Goal: Information Seeking & Learning: Compare options

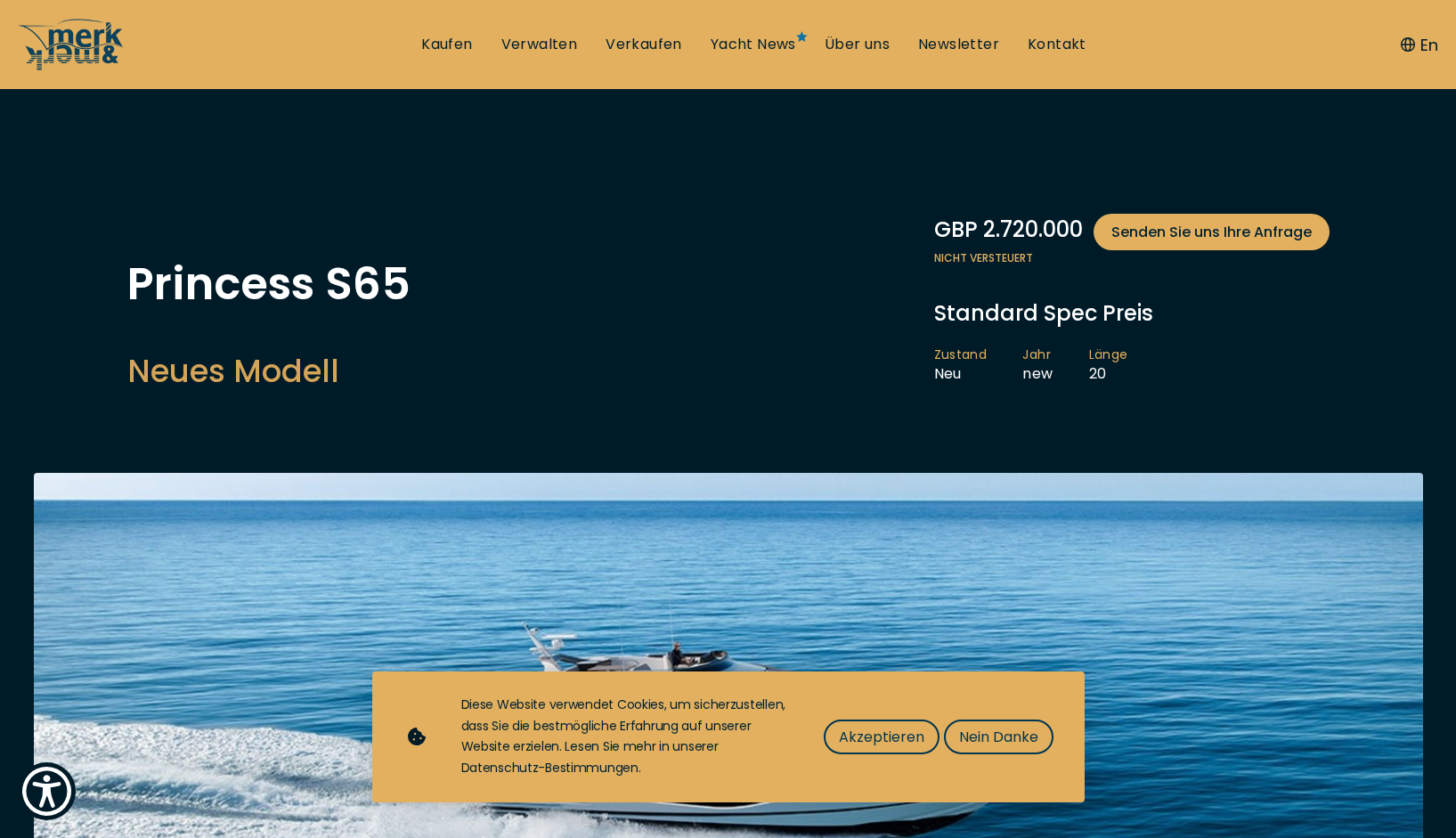
click at [1023, 236] on div "GBP 2.720.000 Senden Sie uns Ihre Anfrage" at bounding box center [1131, 232] width 395 height 37
click at [344, 293] on h1 "Princess S65" at bounding box center [269, 284] width 283 height 45
click at [246, 363] on h2 "Neues Modell" at bounding box center [269, 371] width 283 height 44
click at [459, 48] on link "Kaufen" at bounding box center [446, 44] width 51 height 19
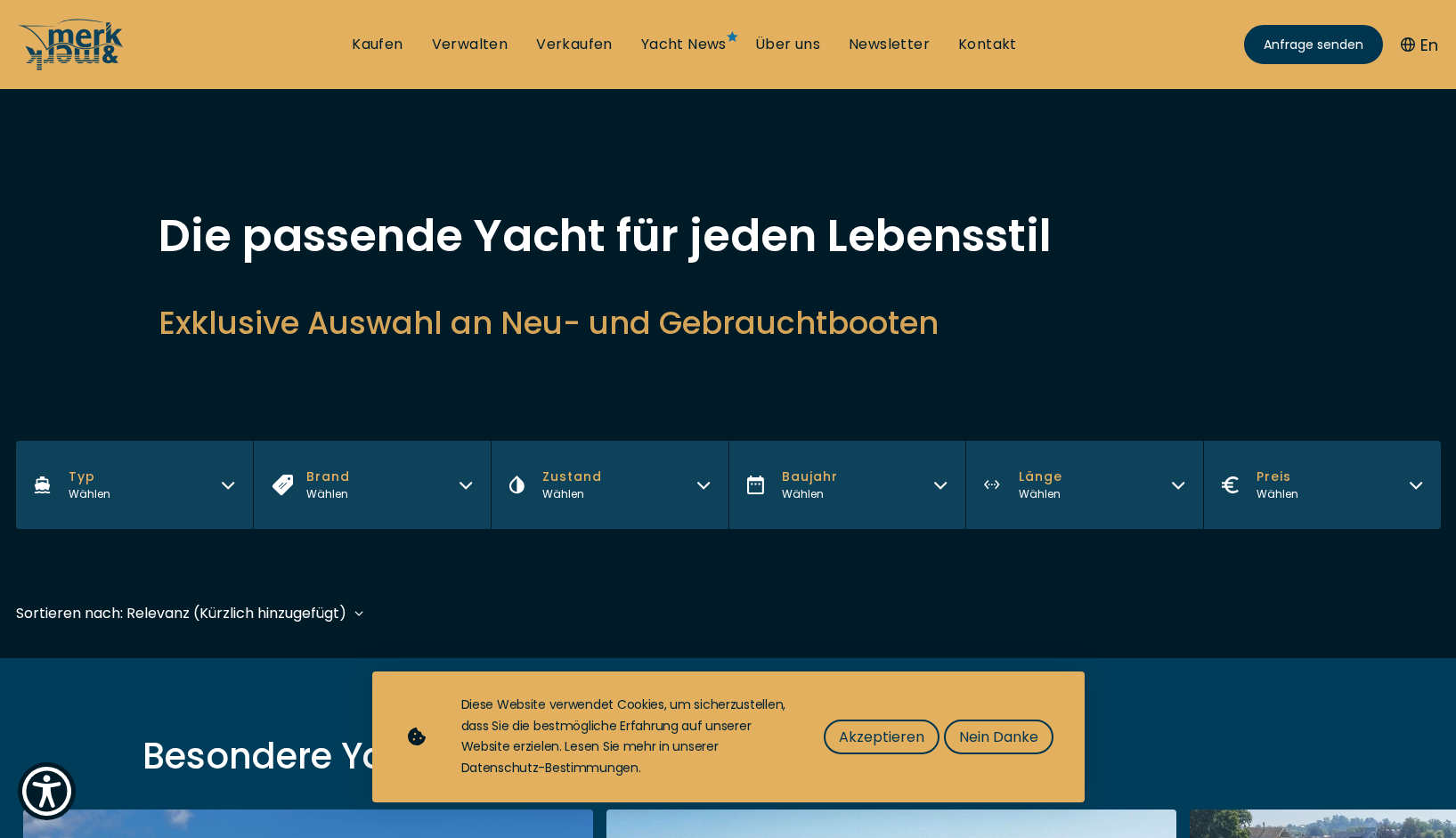
scroll to position [91, 0]
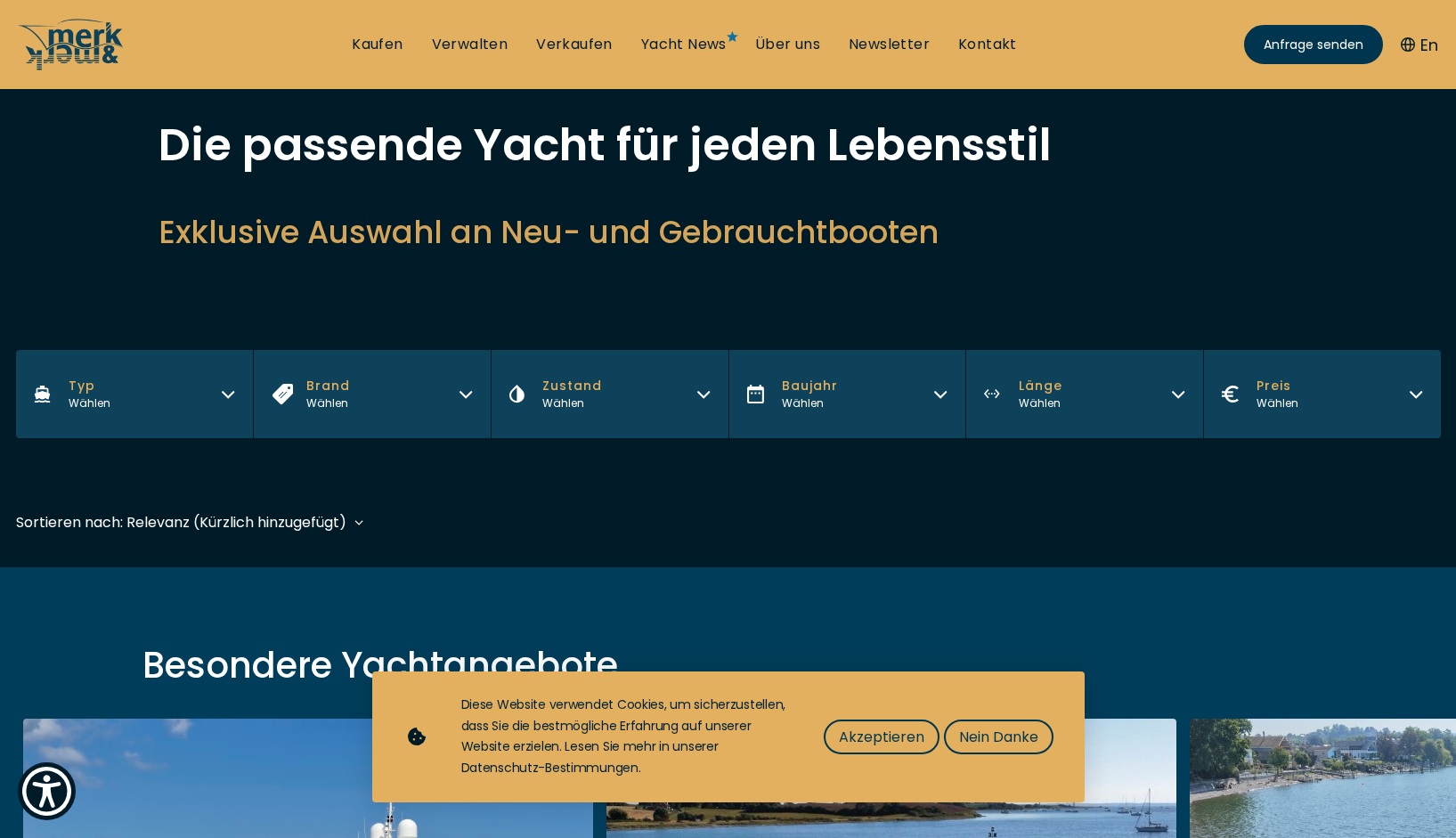
click at [228, 395] on icon "button" at bounding box center [228, 392] width 15 height 15
click at [558, 522] on div "Sortieren nach: Relevanz (Kürzlich hinzugefügt) Baujahr aufsteigend Preis abste…" at bounding box center [728, 531] width 1425 height 40
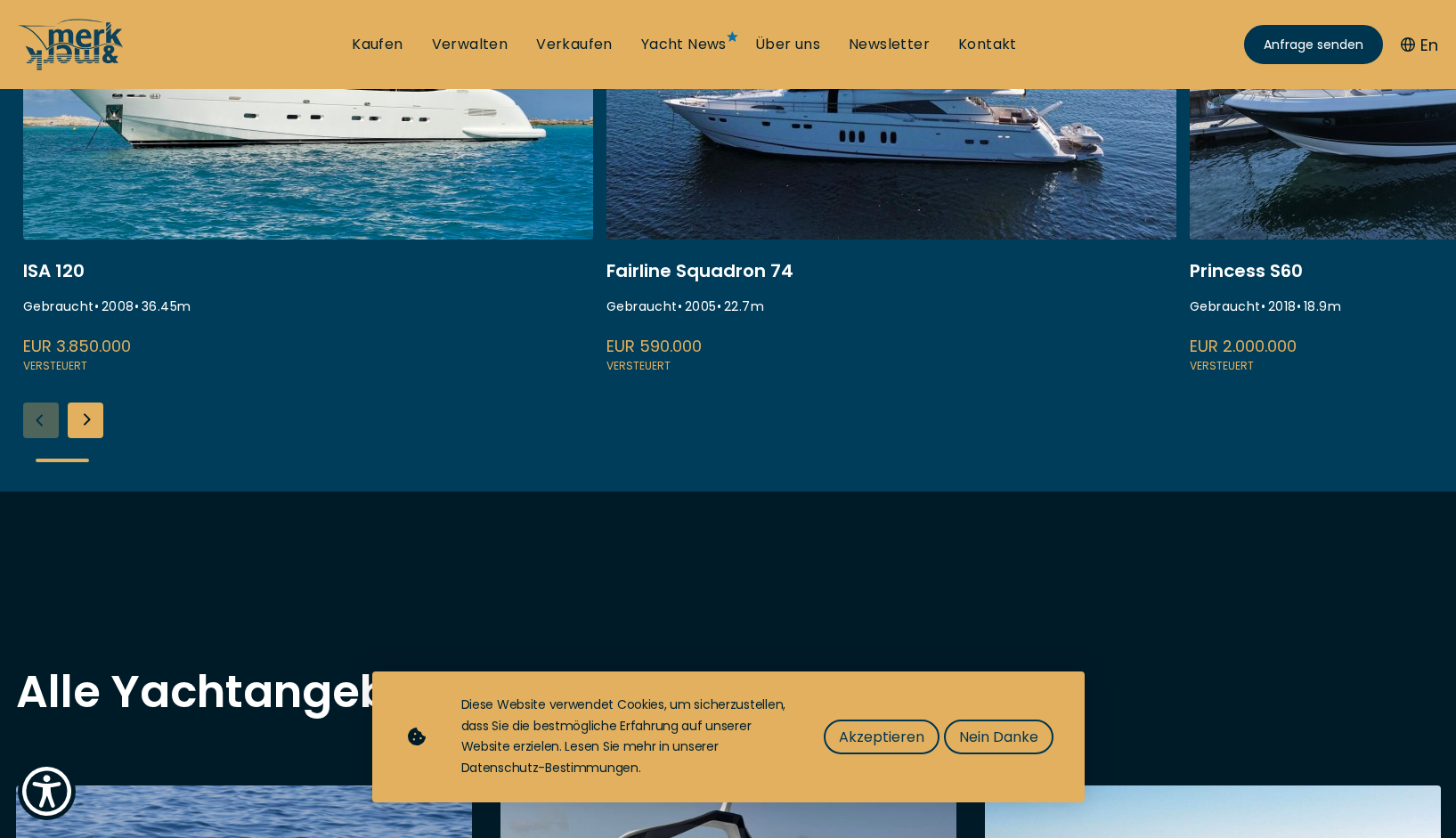
scroll to position [636, 0]
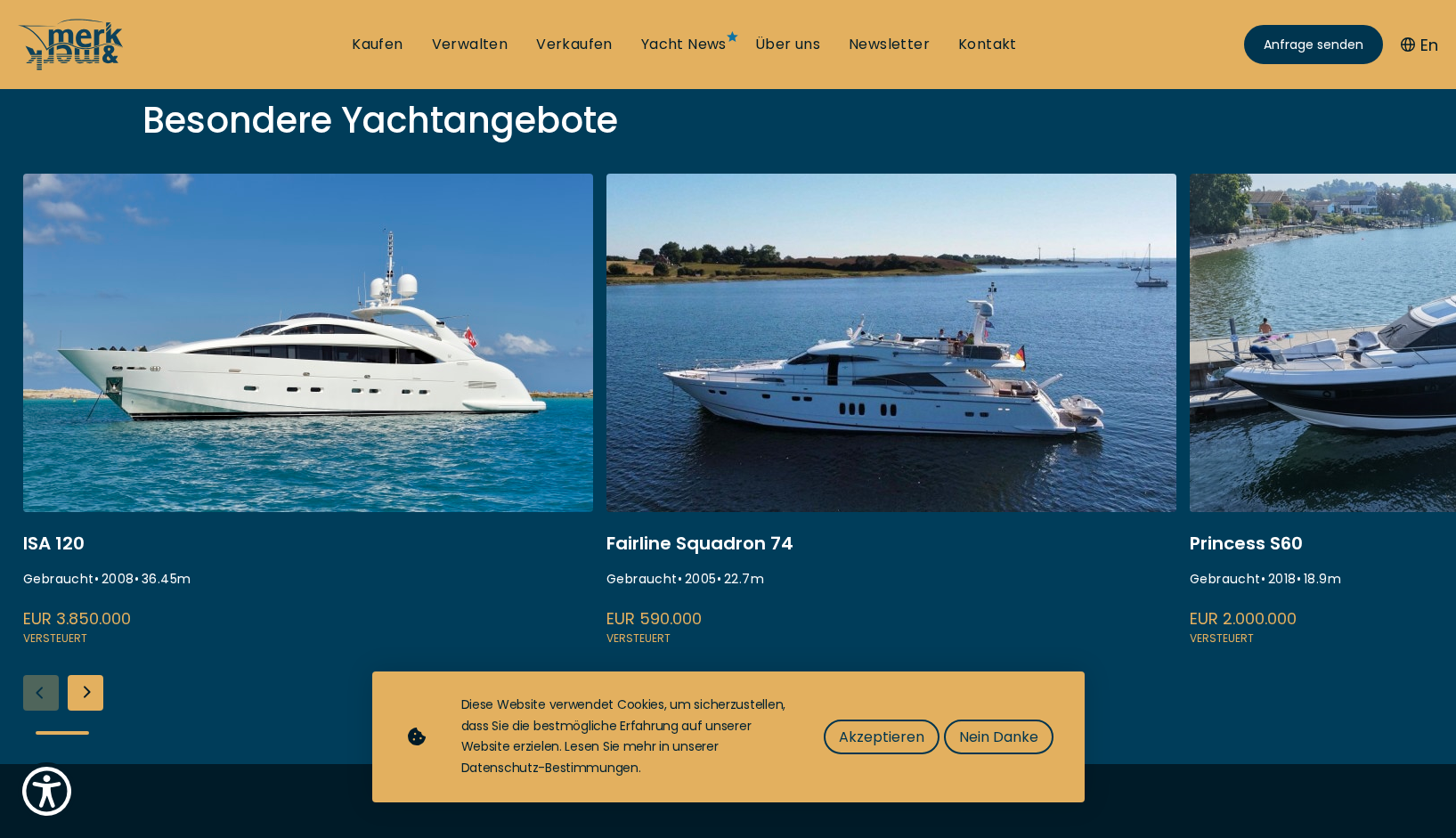
click at [1367, 377] on link at bounding box center [1474, 411] width 570 height 475
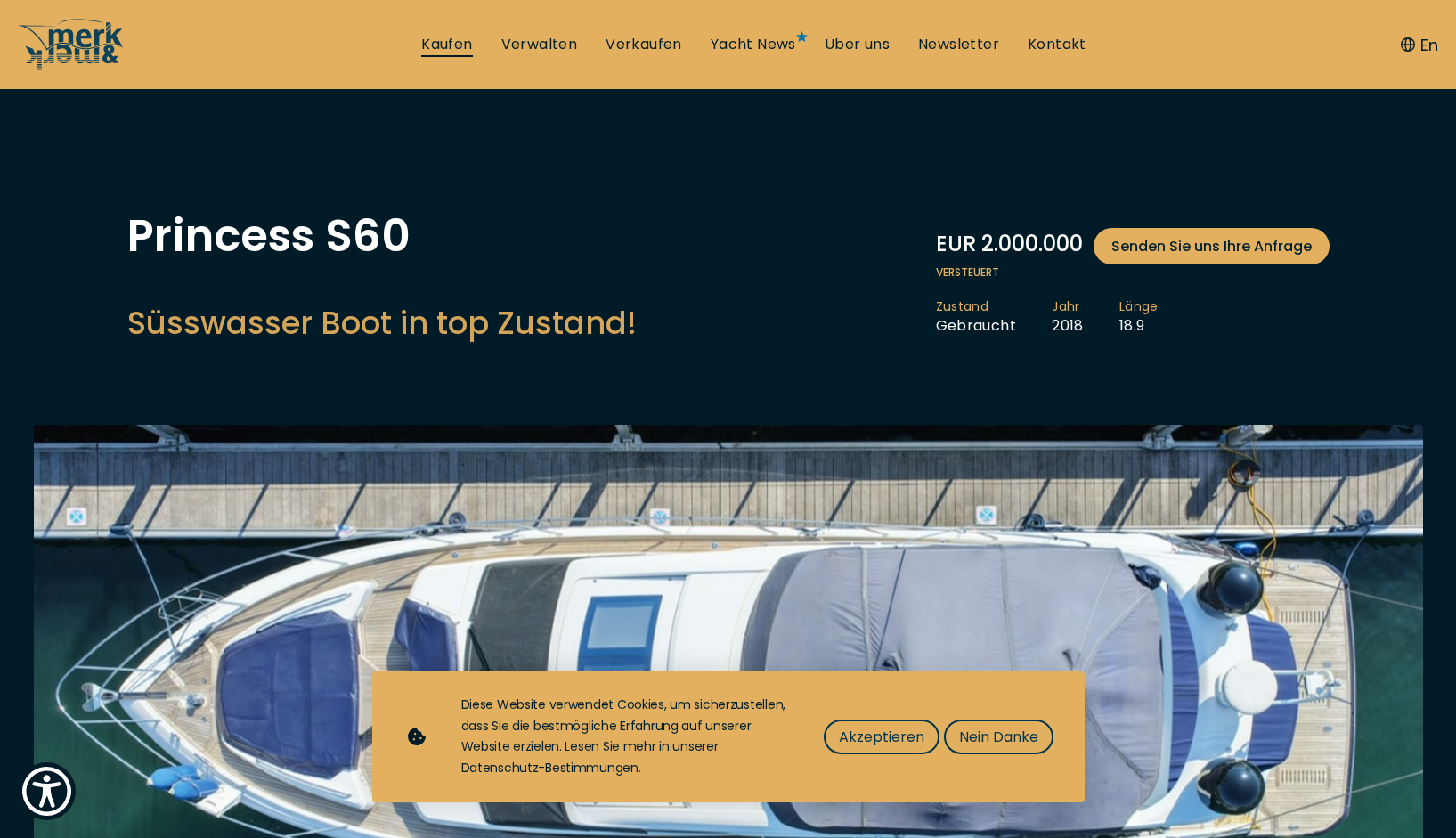
click at [462, 41] on link "Kaufen" at bounding box center [446, 44] width 51 height 19
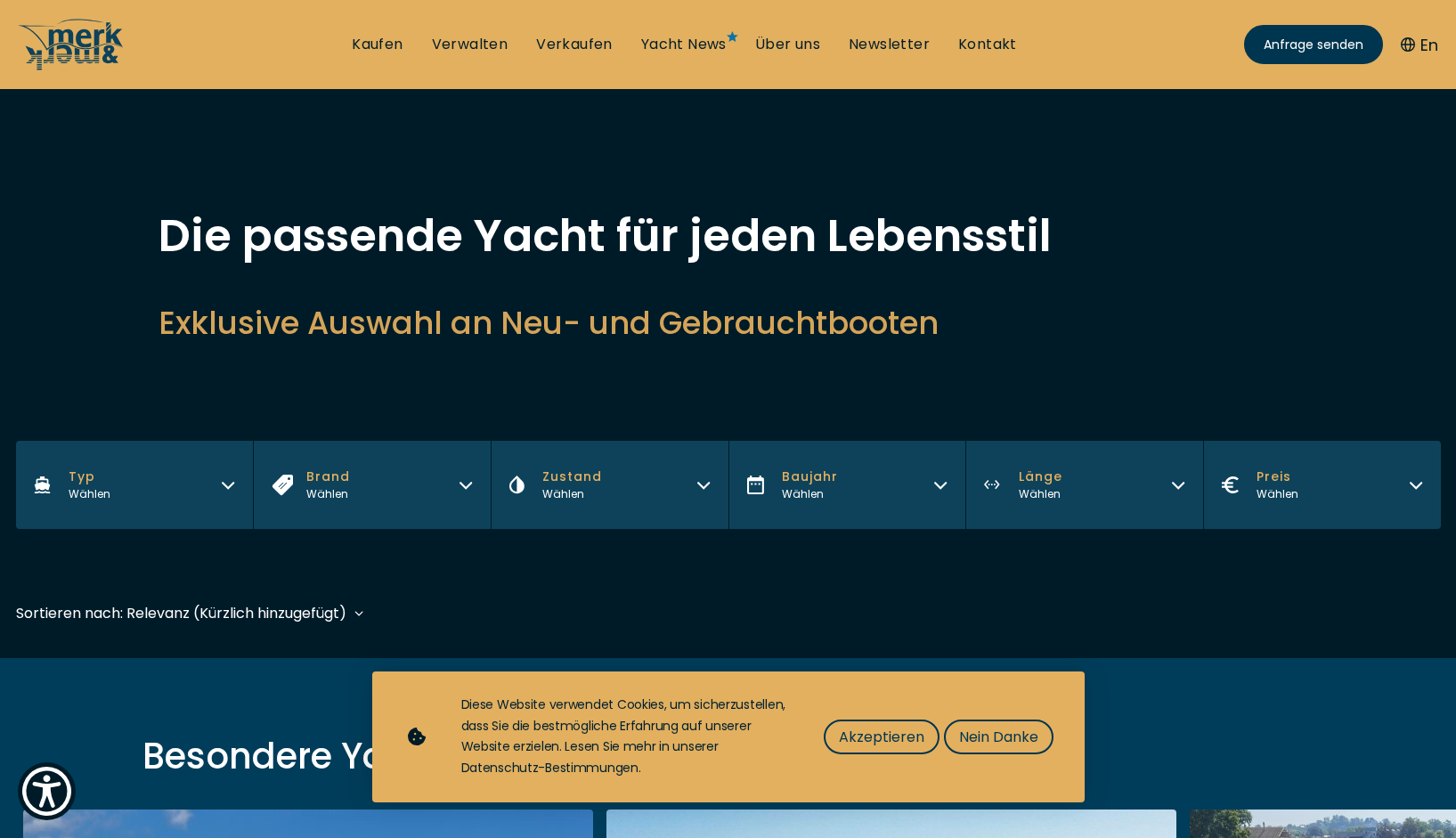
click at [228, 480] on icon "button" at bounding box center [228, 483] width 15 height 15
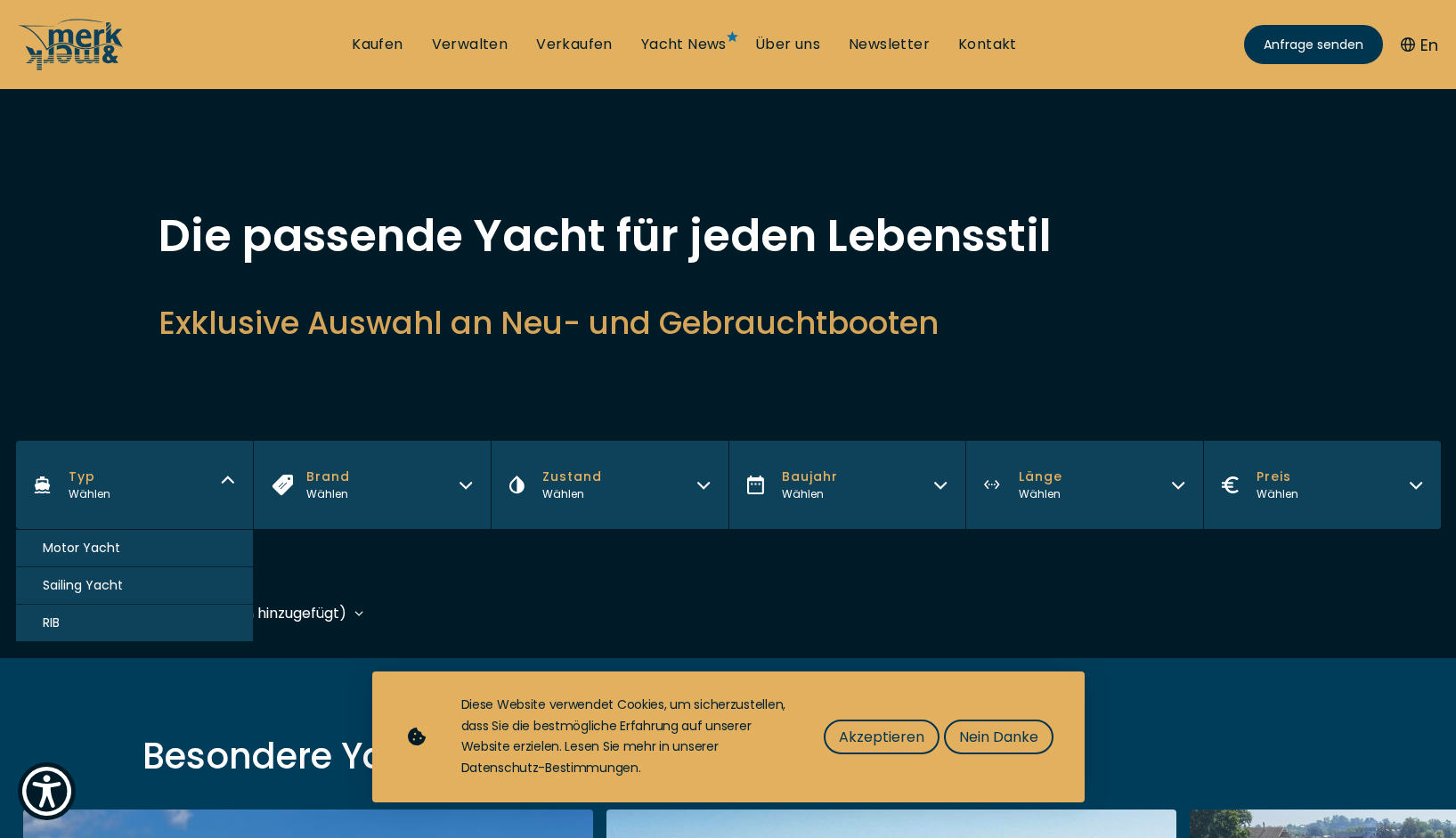
click at [115, 549] on span "Motor Yacht" at bounding box center [81, 548] width 78 height 18
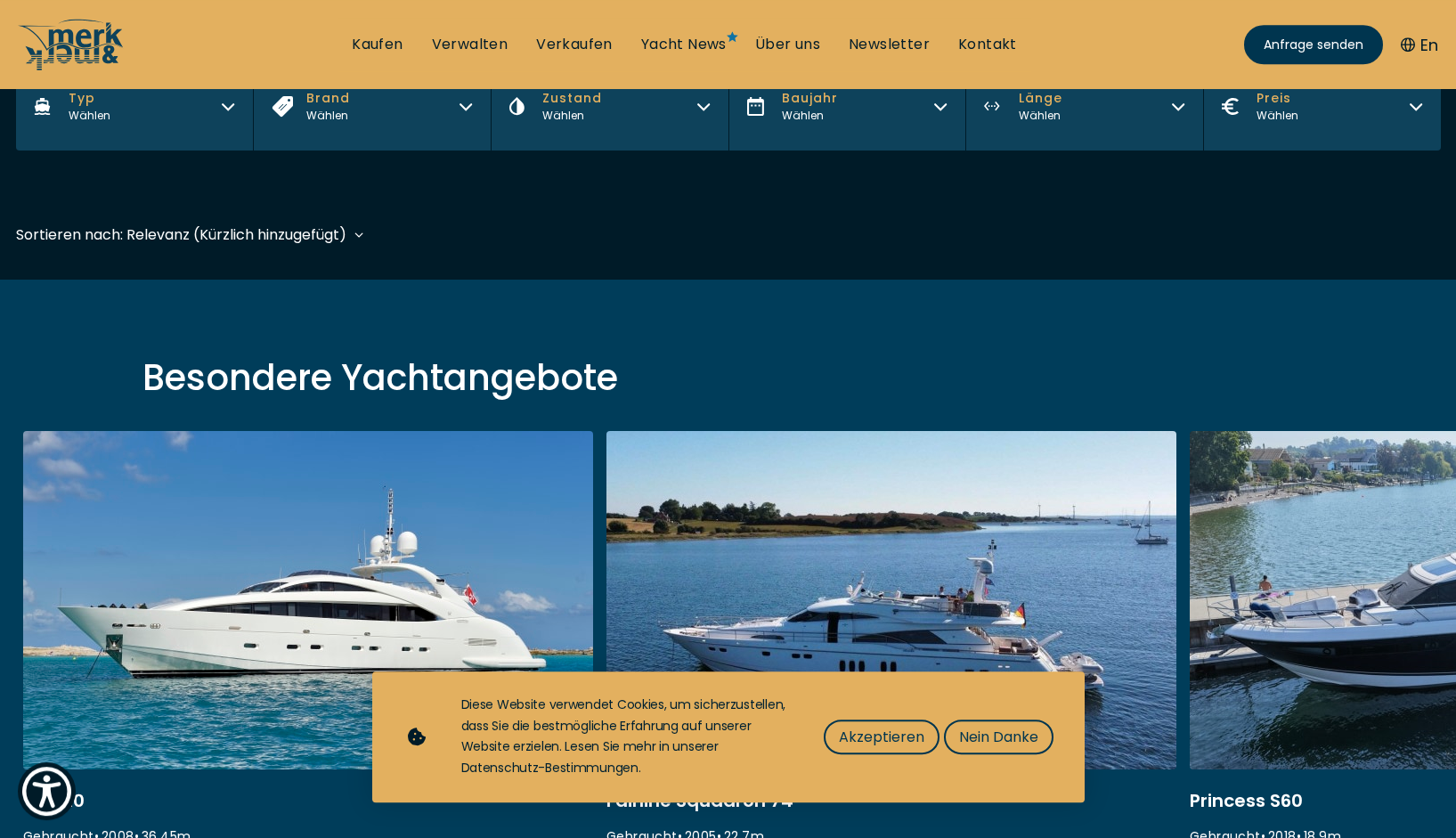
scroll to position [426, 0]
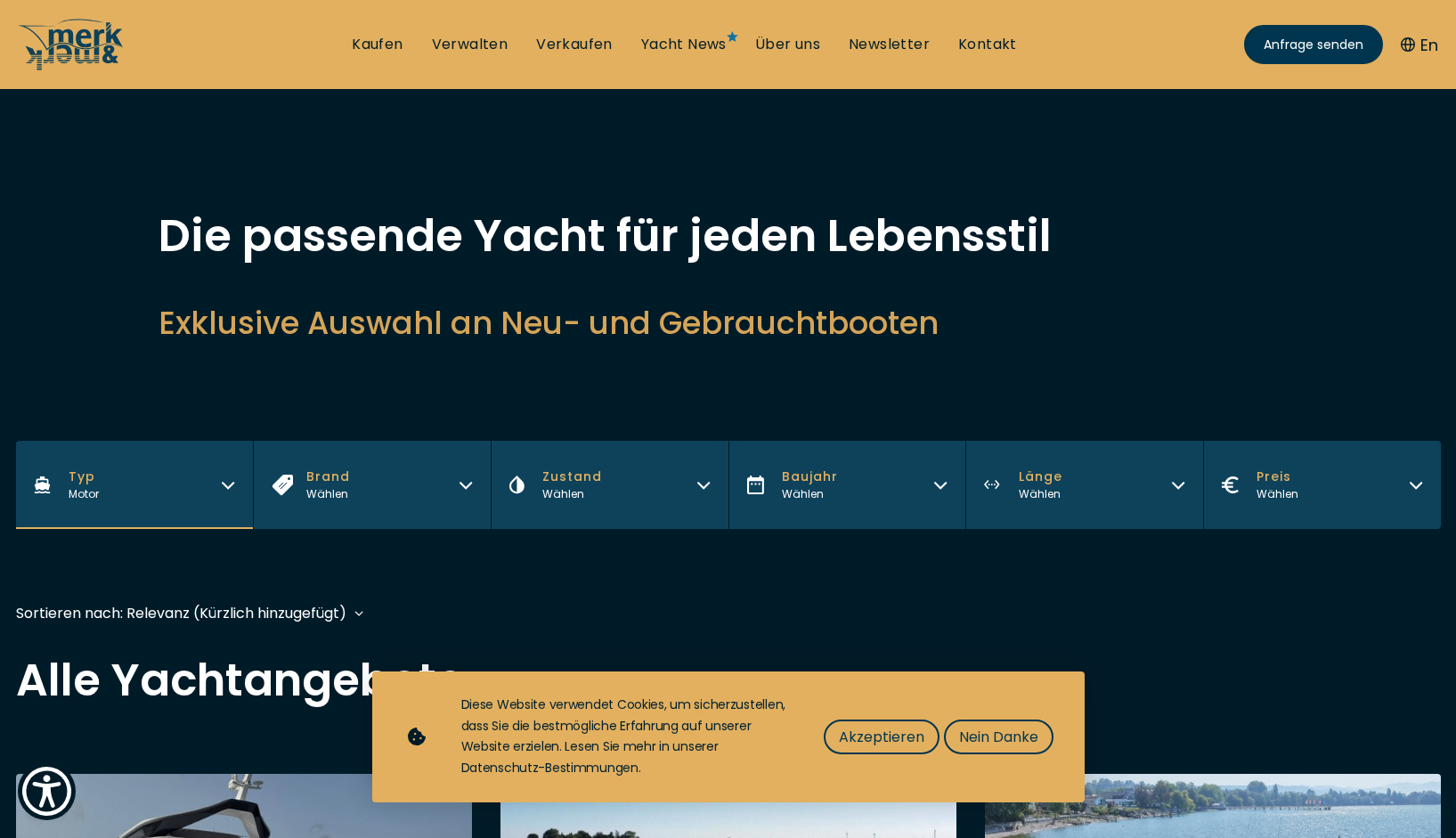
click at [468, 484] on icon "button" at bounding box center [466, 483] width 15 height 15
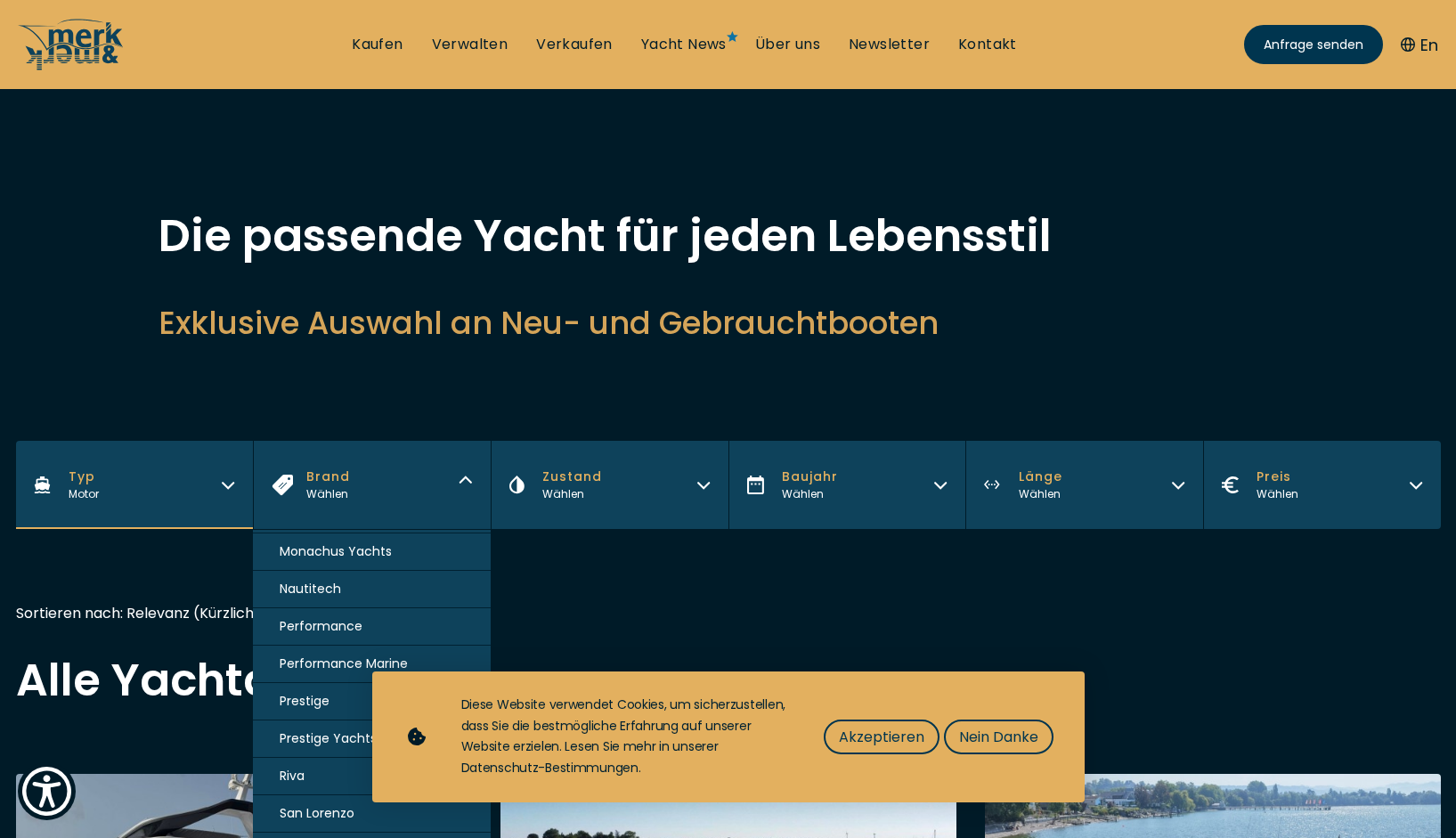
scroll to position [1159, 0]
click at [581, 602] on div "Sortieren nach: Relevanz (Kürzlich hinzugefügt) Baujahr aufsteigend Preis abste…" at bounding box center [728, 622] width 1425 height 40
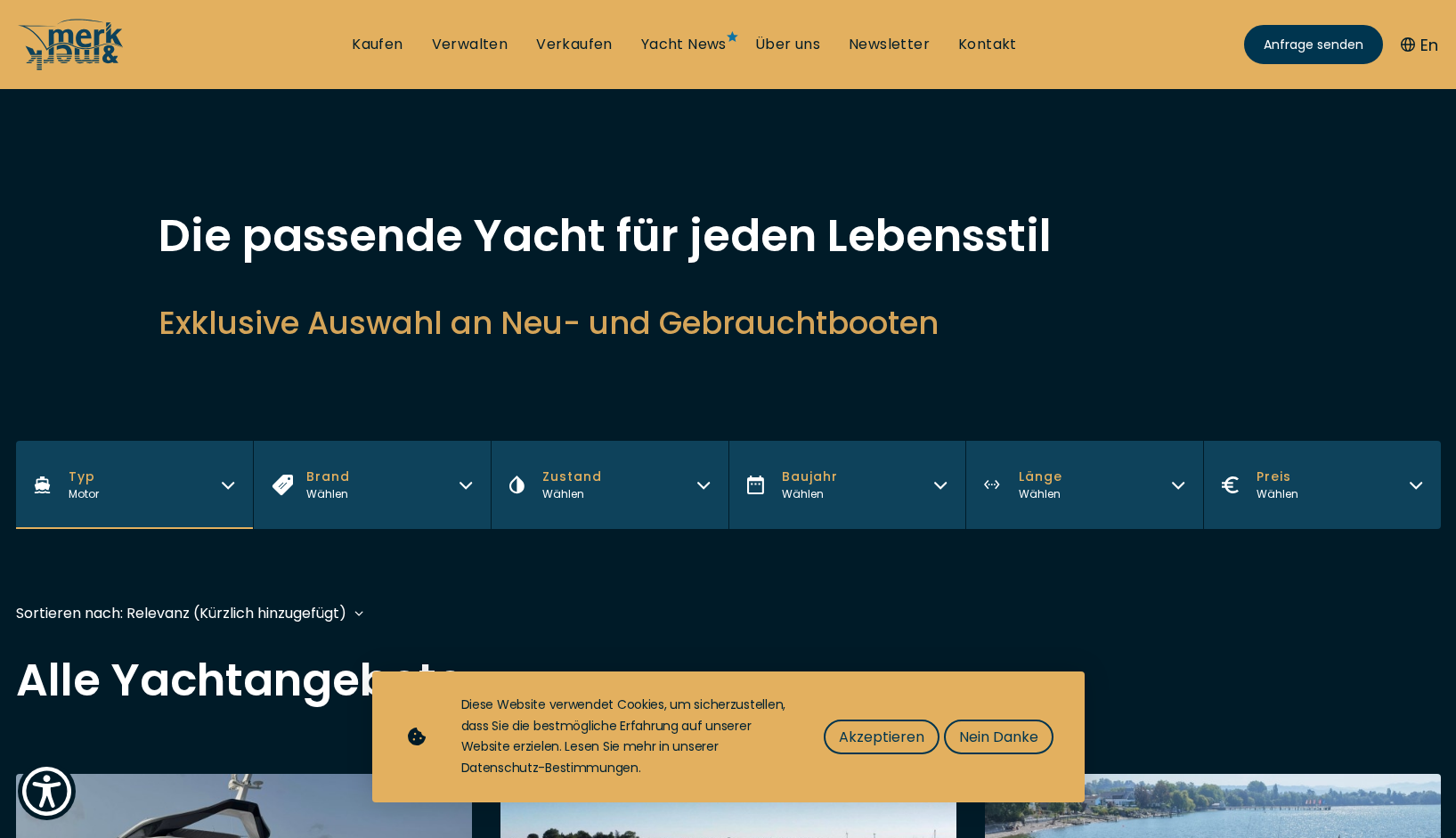
click at [702, 477] on icon "button" at bounding box center [704, 483] width 15 height 15
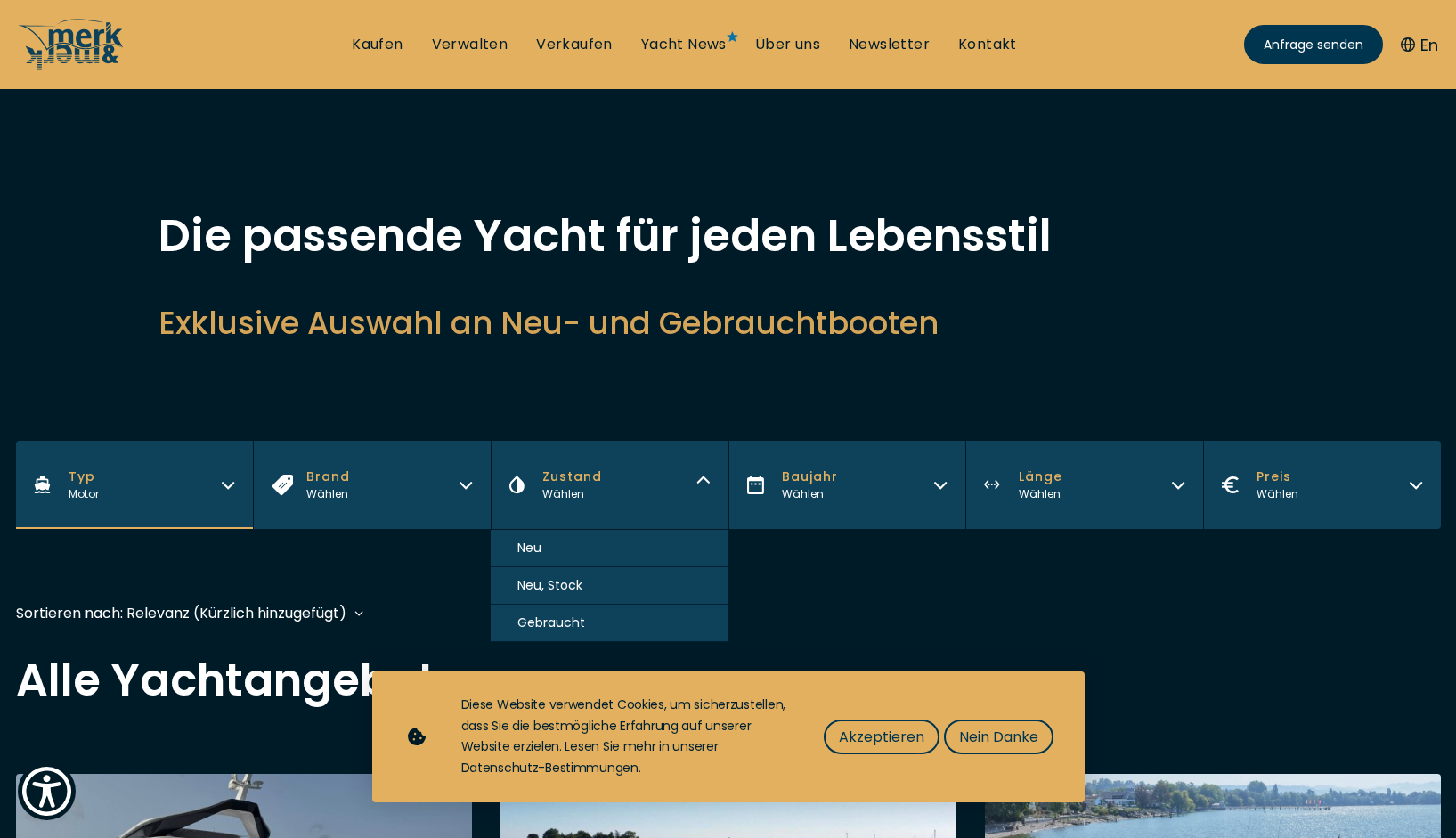
click at [542, 544] on button "Neu" at bounding box center [610, 548] width 237 height 37
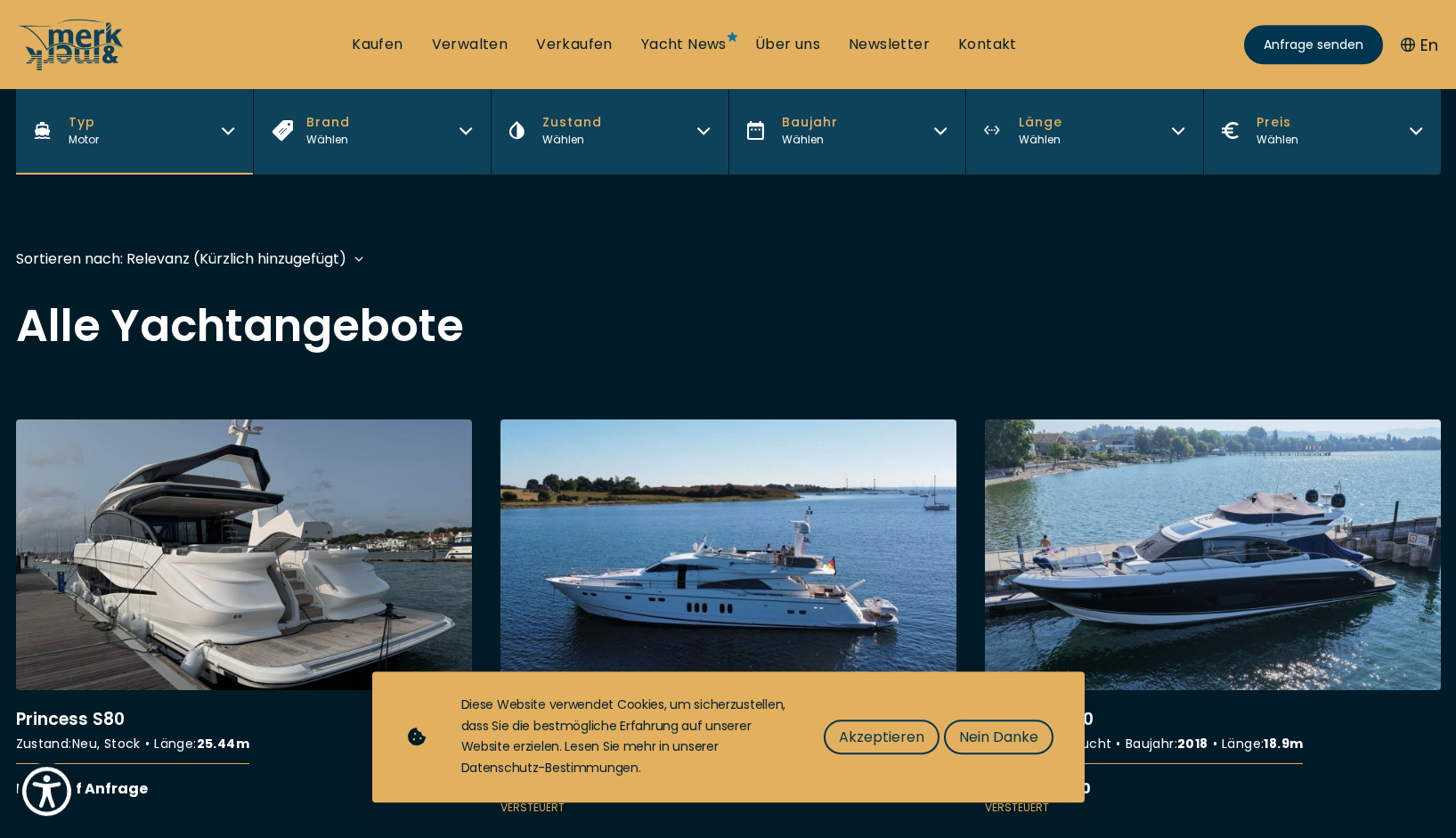
scroll to position [421, 0]
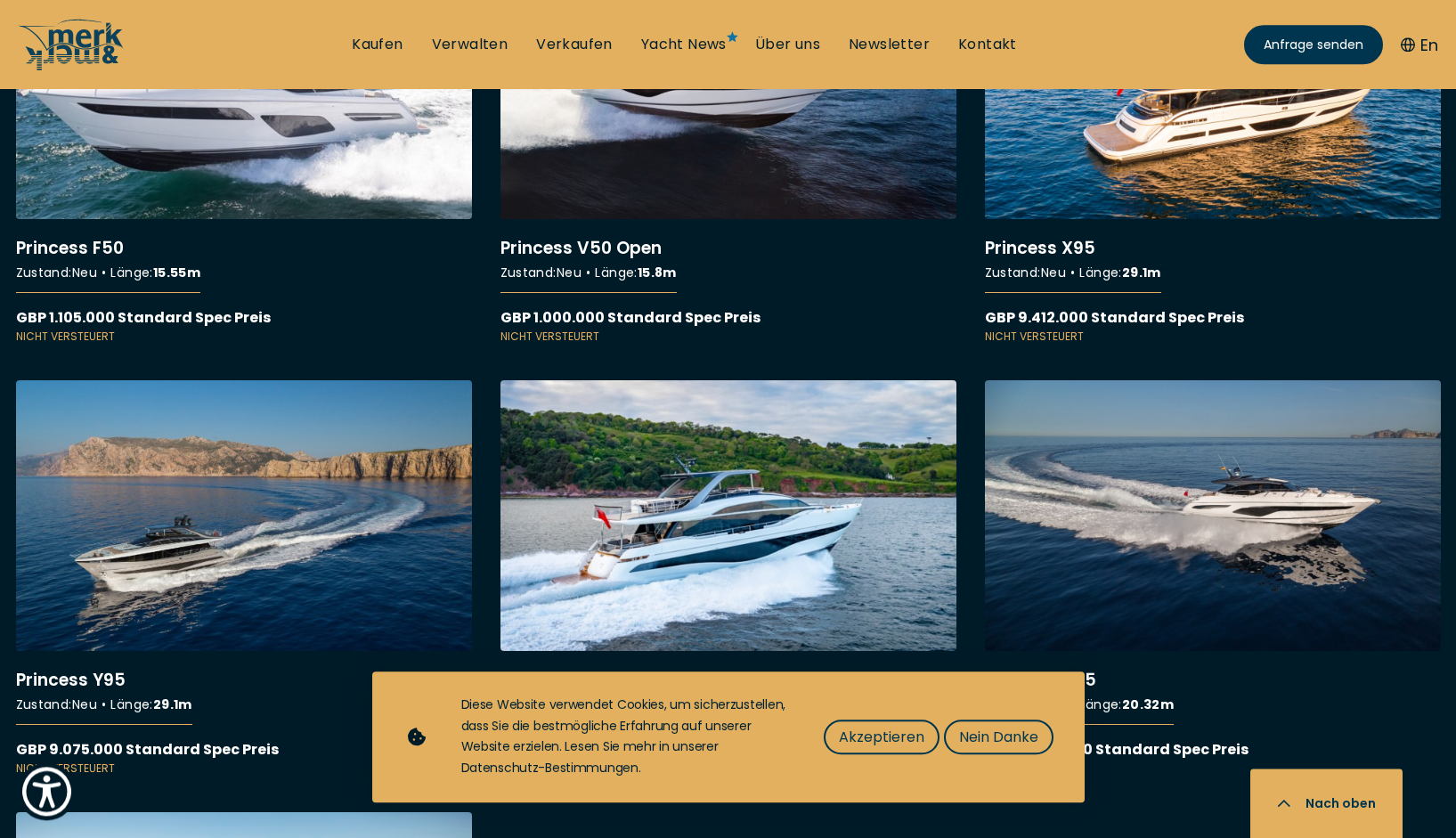
scroll to position [6540, 0]
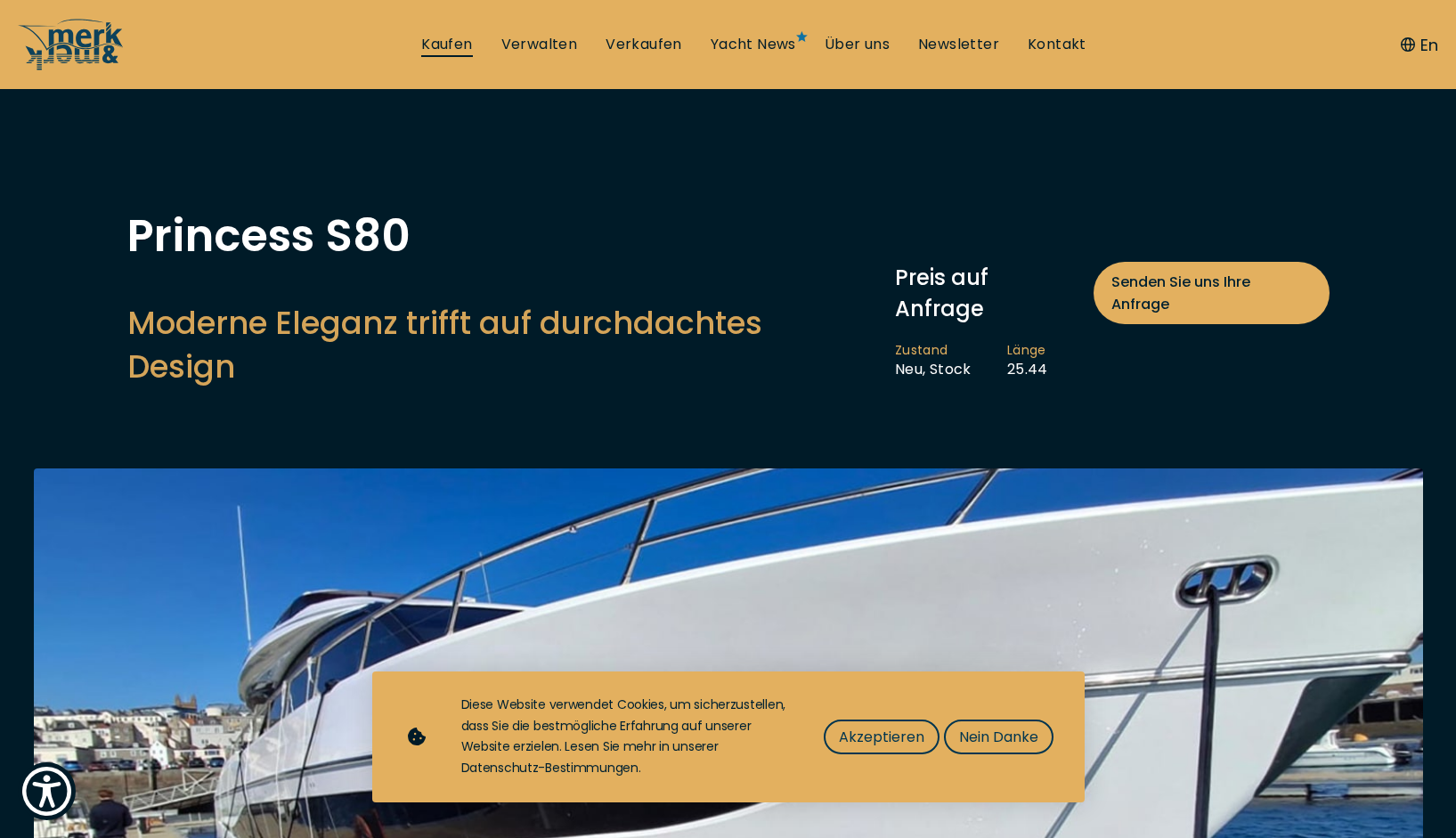
click at [457, 46] on link "Kaufen" at bounding box center [446, 44] width 51 height 19
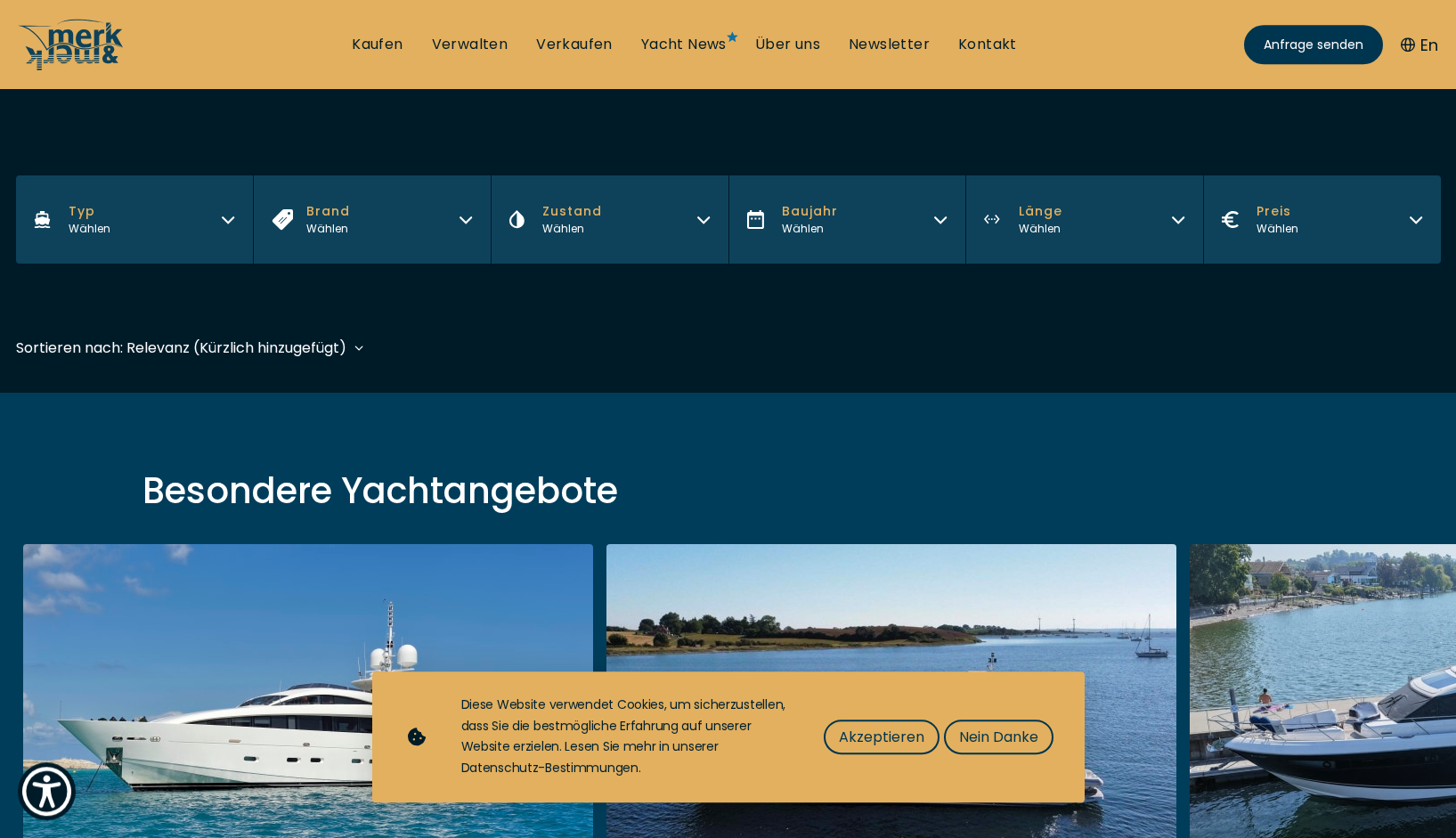
scroll to position [182, 0]
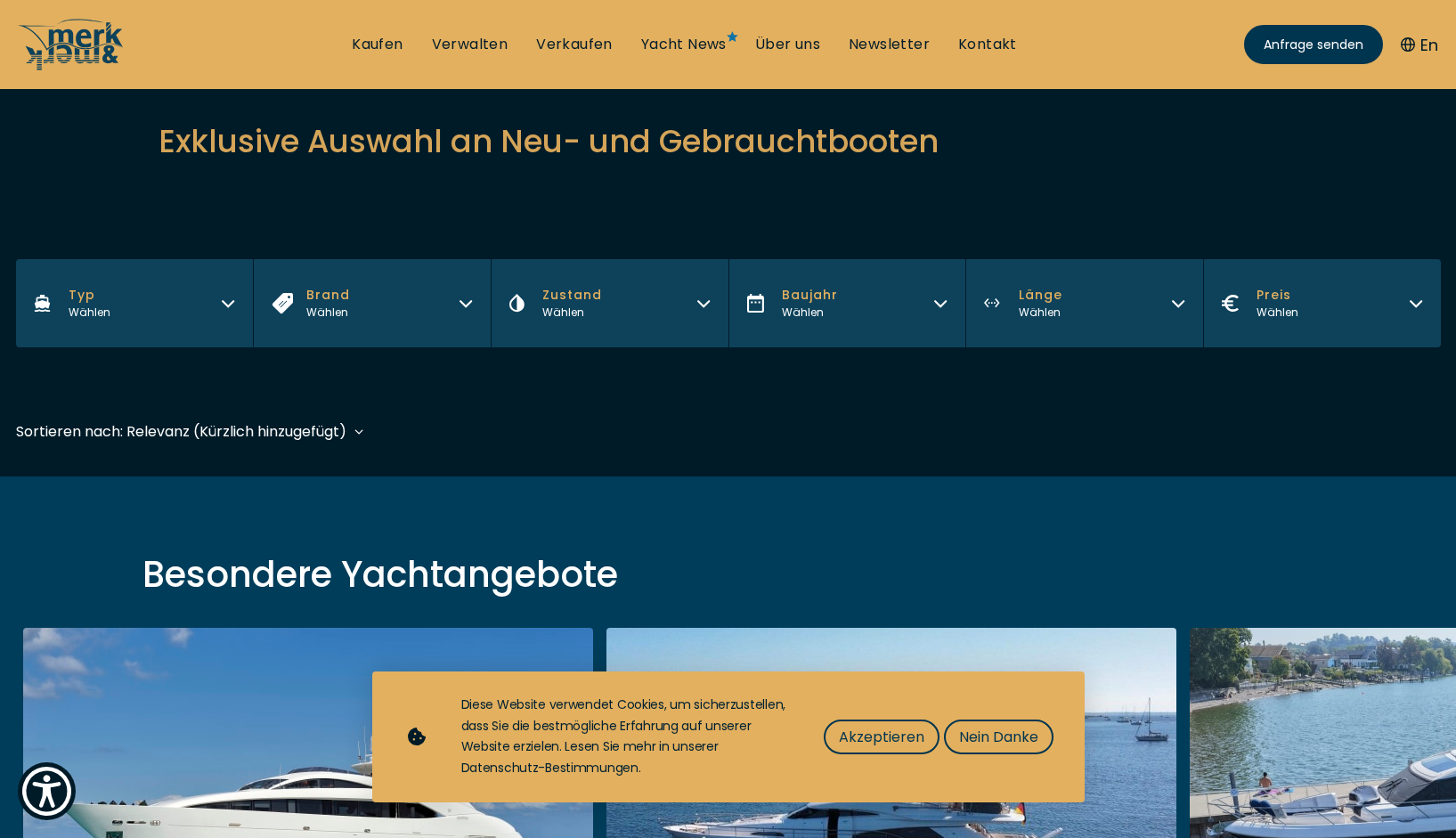
click at [361, 433] on div "Sortieren nach: Relevanz (Kürzlich hinzugefügt) Relevanz (Kürzlich hinzugefügt)…" at bounding box center [190, 431] width 348 height 22
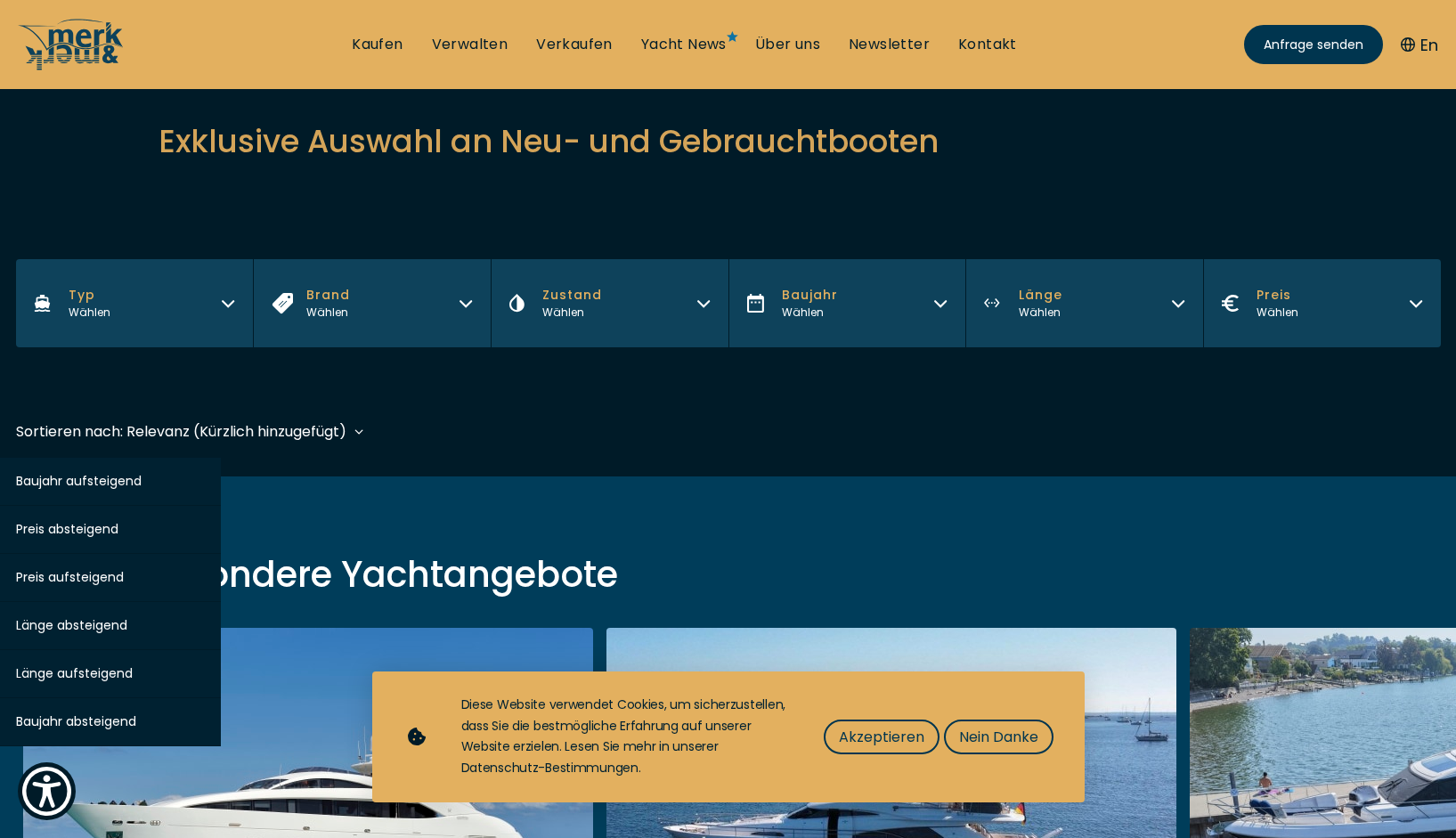
click at [361, 433] on div "Sortieren nach: Relevanz (Kürzlich hinzugefügt) Relevanz (Kürzlich hinzugefügt)…" at bounding box center [190, 431] width 348 height 22
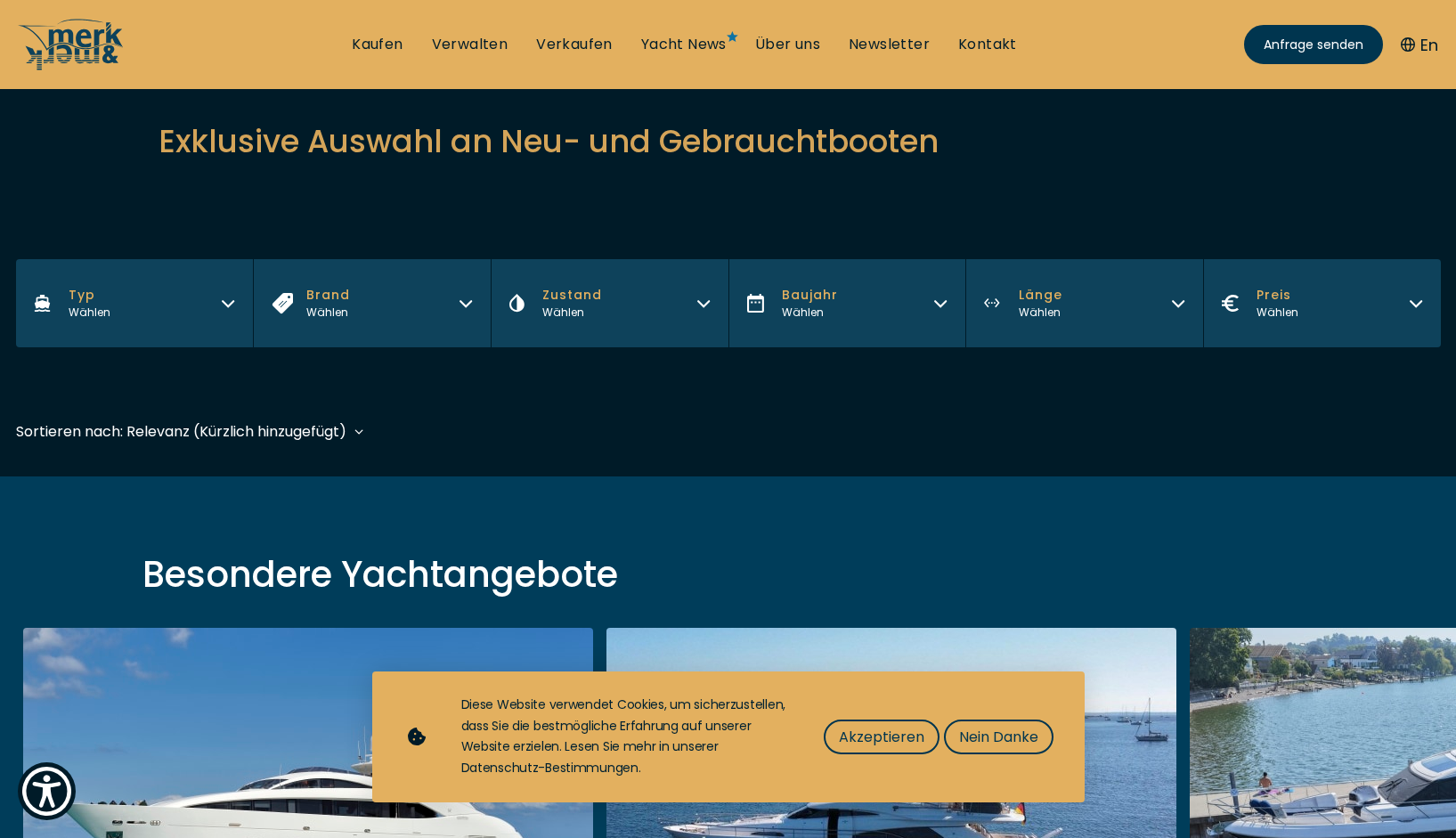
click at [239, 307] on button "Typ Wählen" at bounding box center [135, 303] width 237 height 89
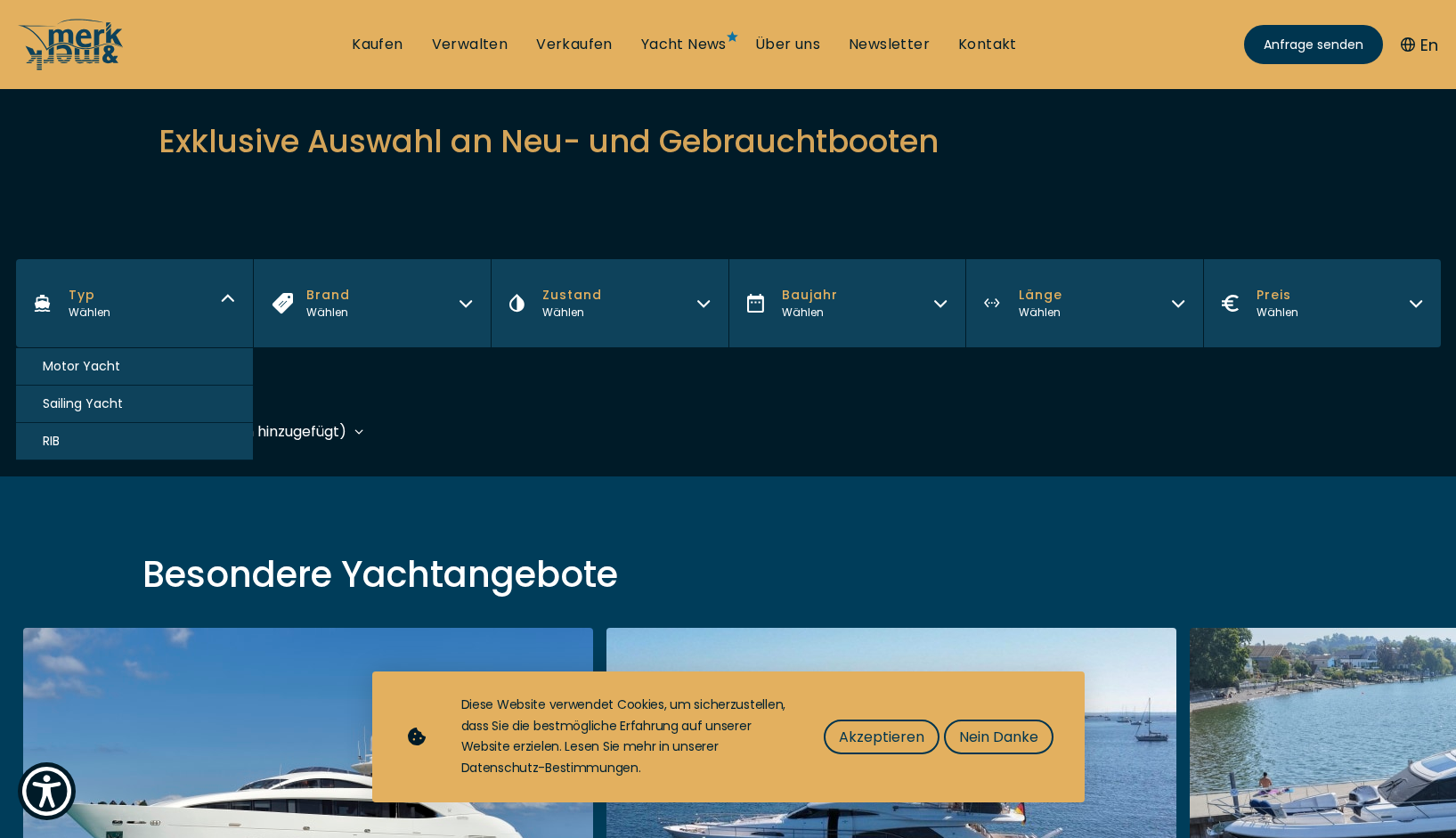
click at [382, 378] on div "Filters Typ Wählen Motor Yacht Sailing Yacht RIB Brand Wählen Zustand Wählen Ba…" at bounding box center [728, 330] width 1425 height 143
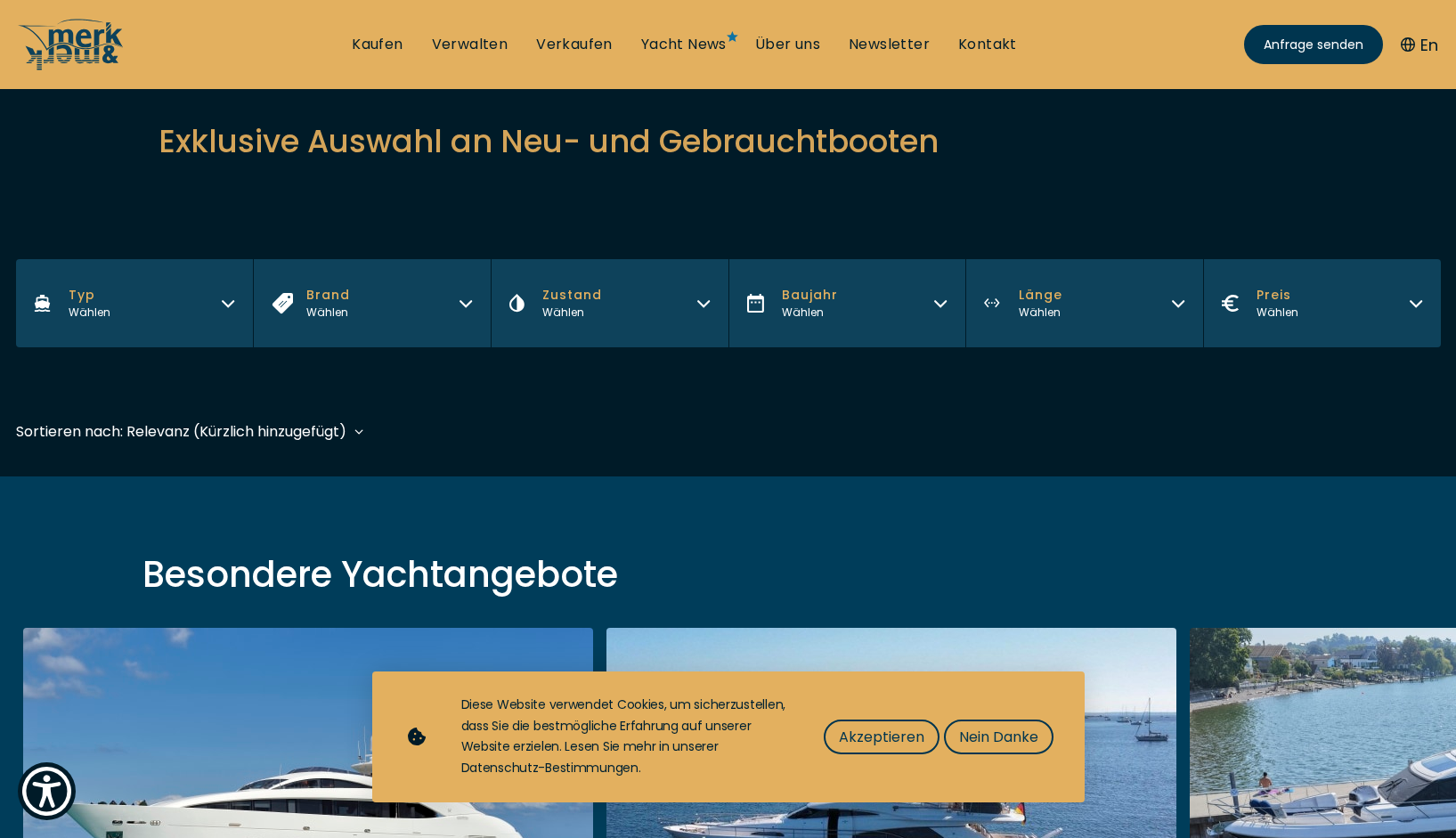
click at [466, 295] on icon "button" at bounding box center [466, 301] width 15 height 15
click at [1005, 740] on span "Nein Danke" at bounding box center [999, 737] width 79 height 22
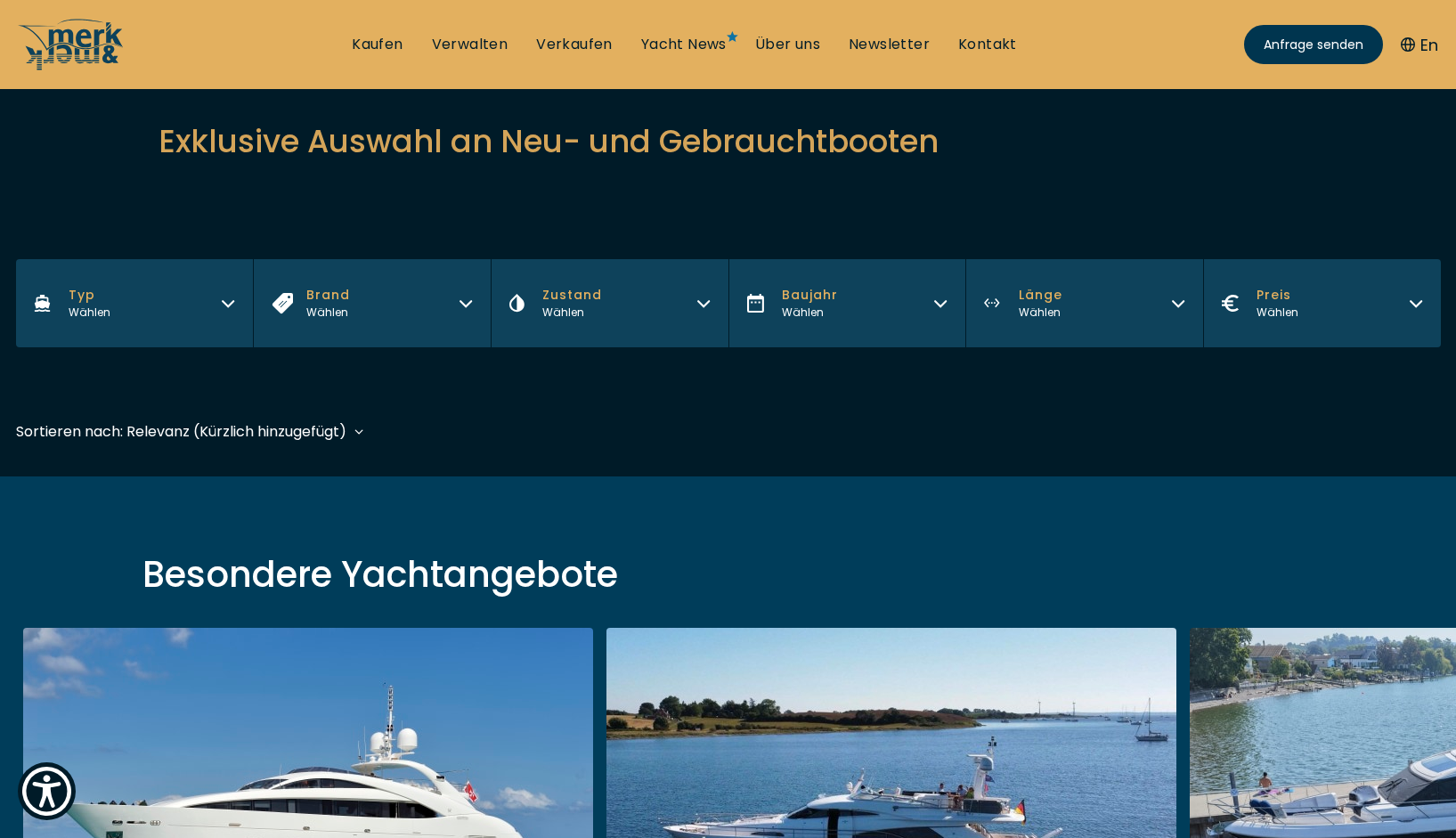
click at [470, 307] on icon "button" at bounding box center [466, 301] width 15 height 15
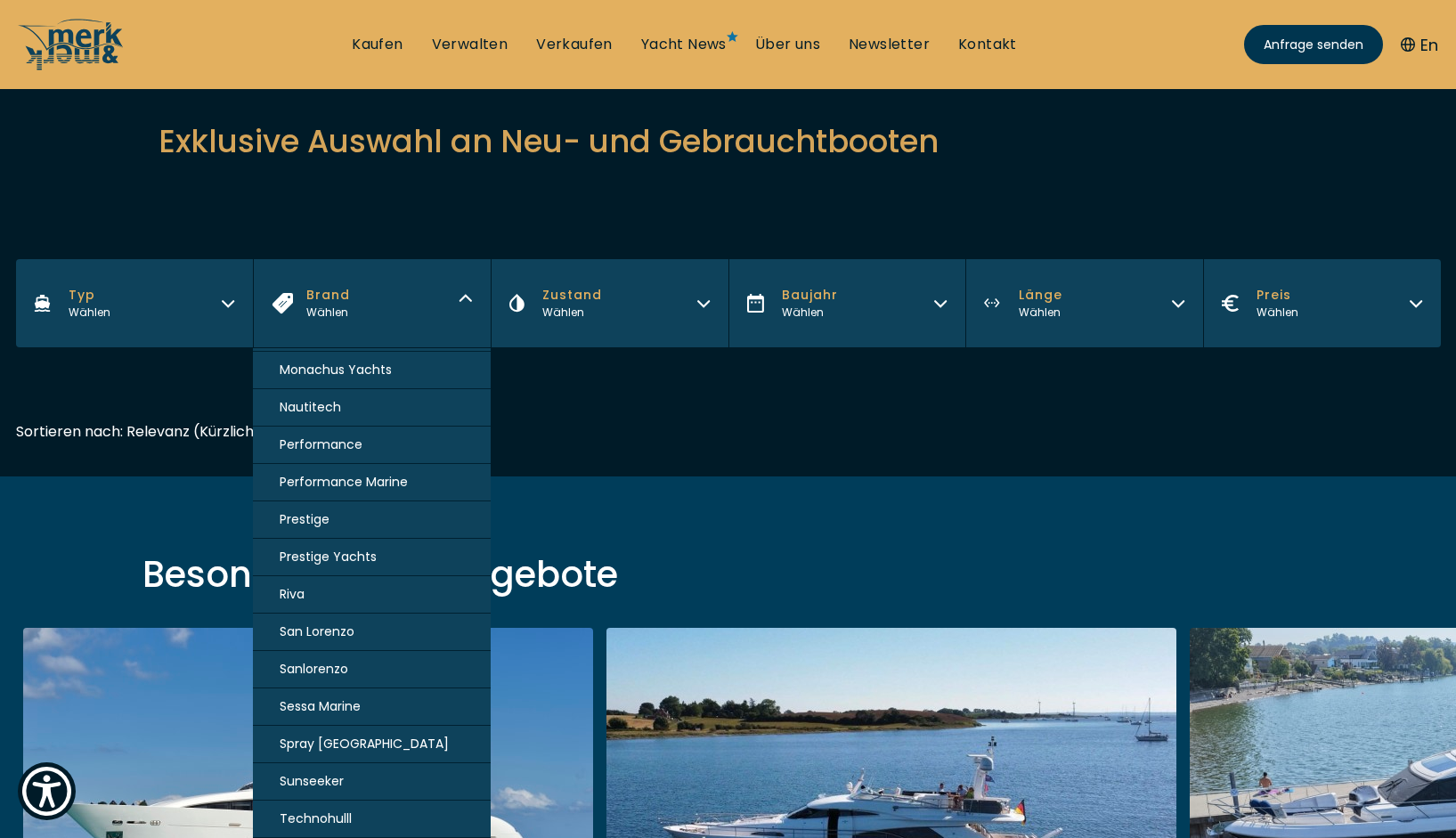
scroll to position [1159, 0]
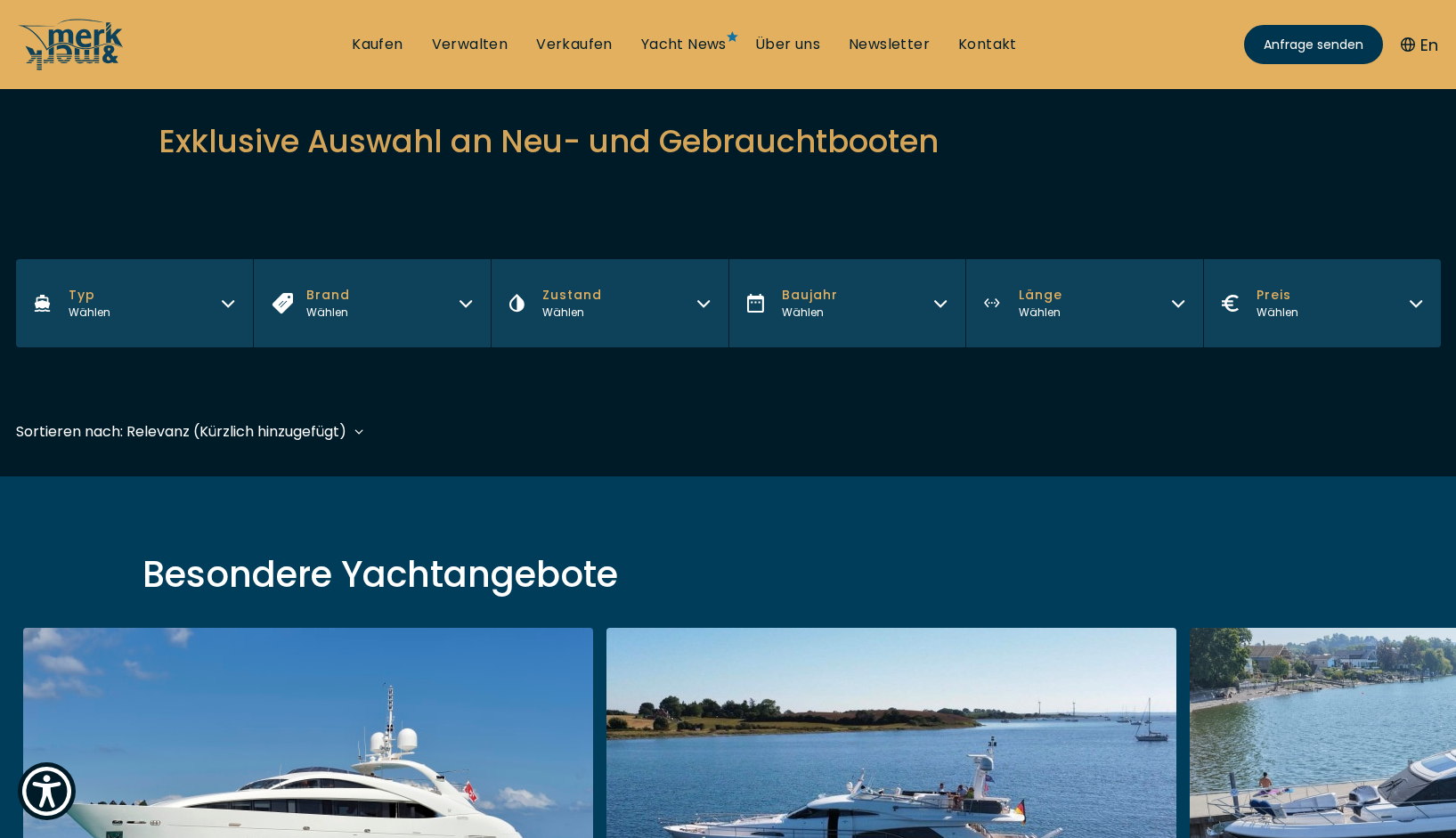
click at [705, 299] on icon "button" at bounding box center [704, 301] width 15 height 15
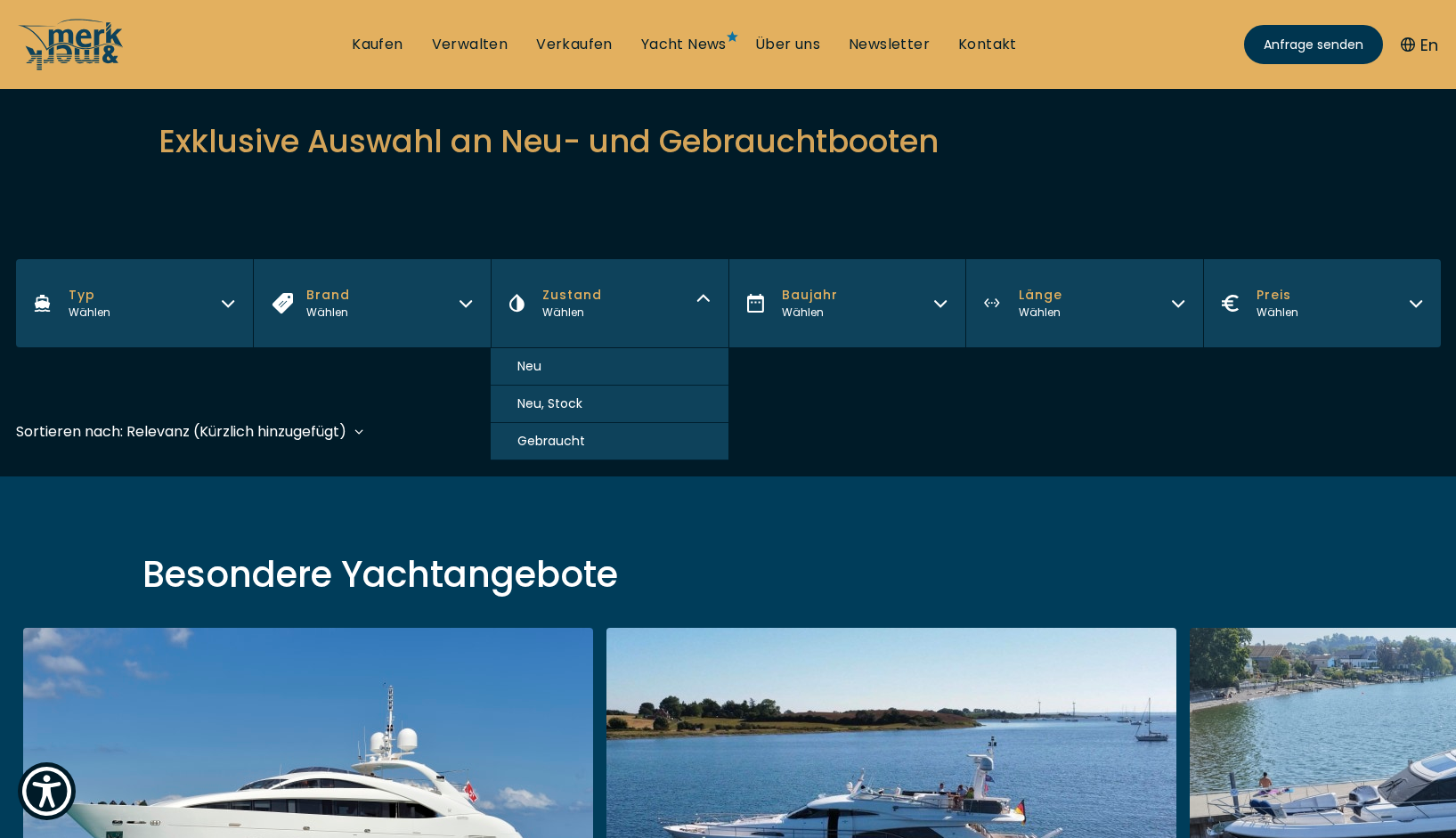
click at [604, 363] on button "Neu" at bounding box center [610, 366] width 237 height 37
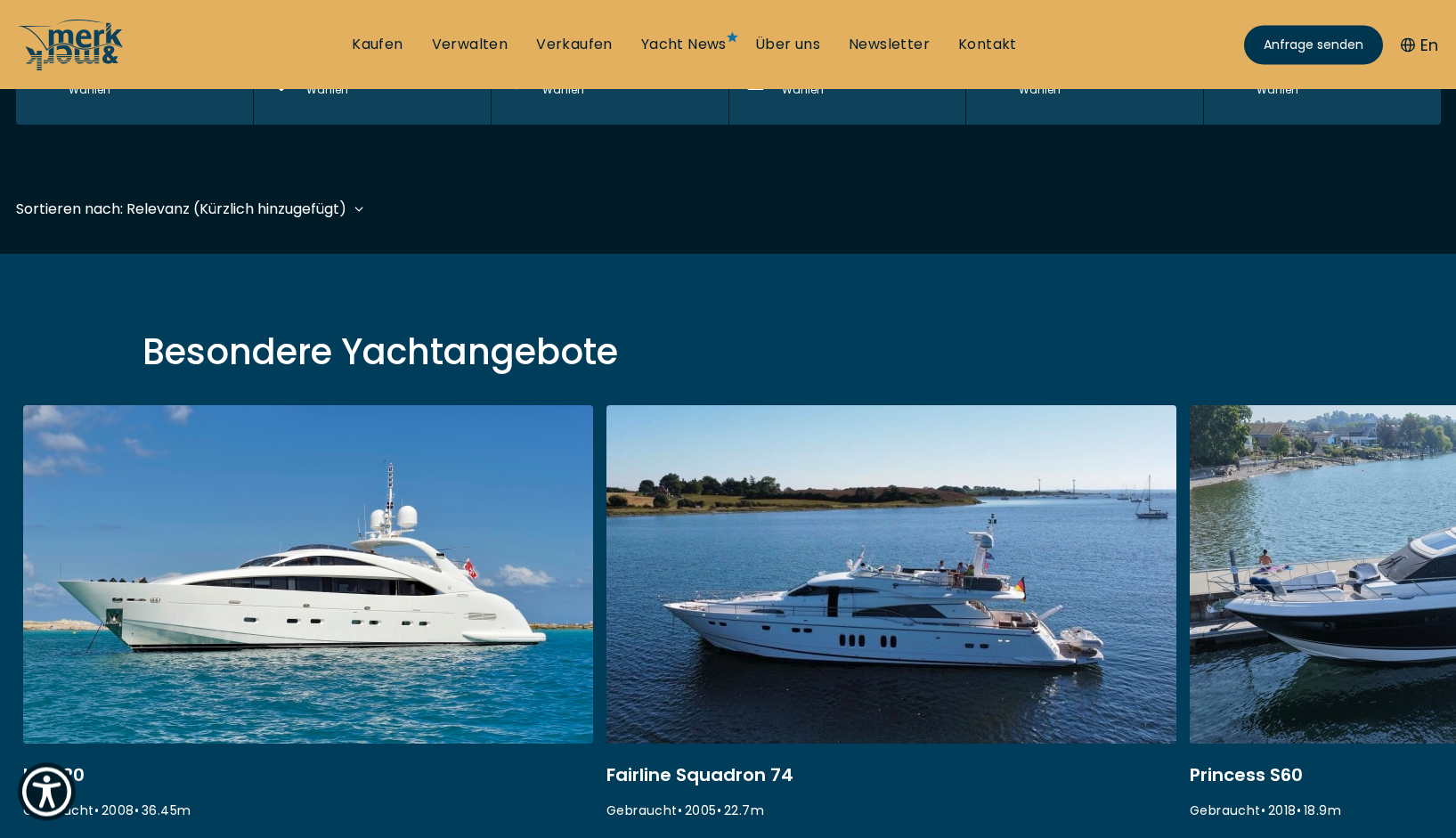
scroll to position [433, 0]
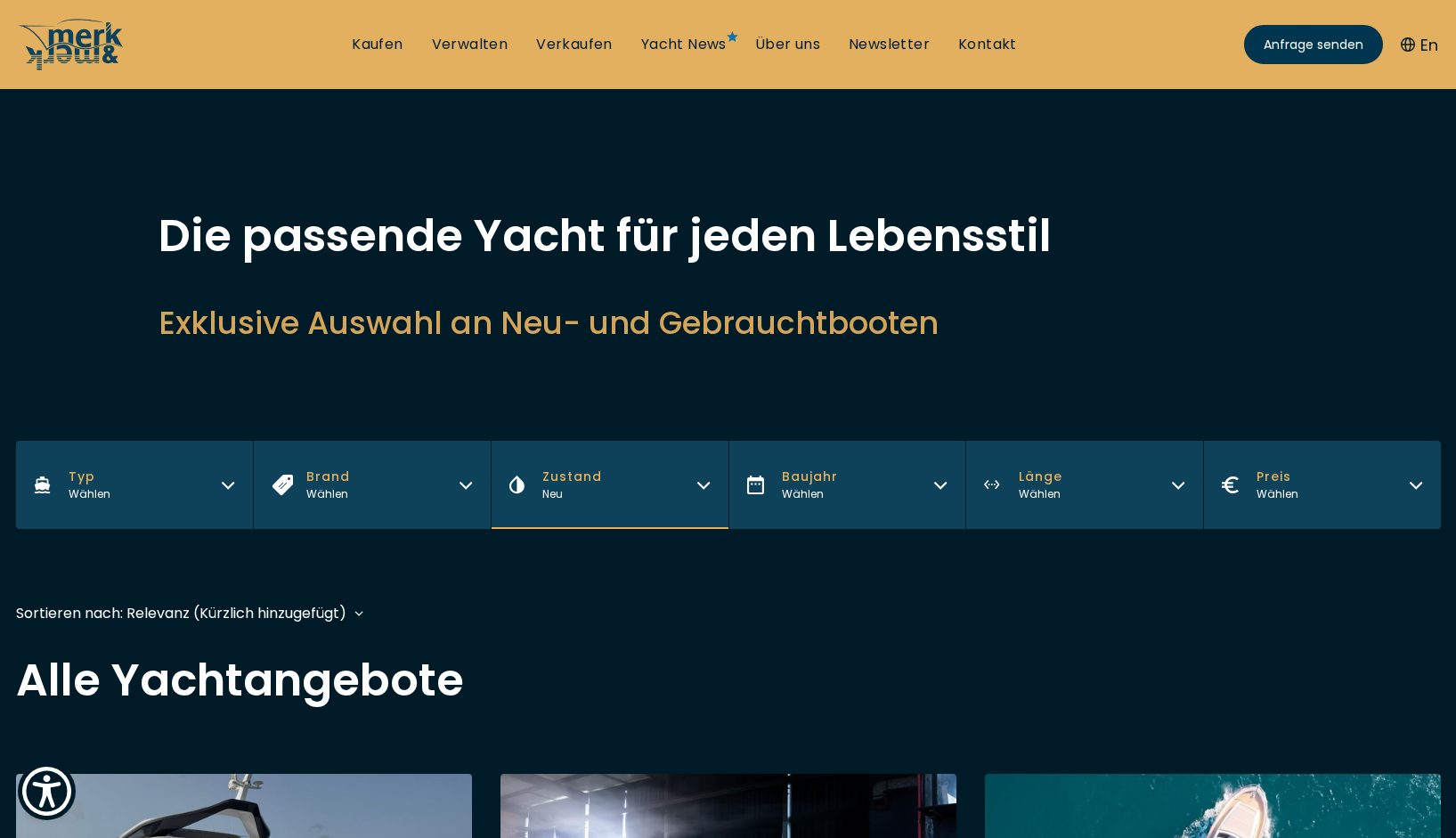
click at [1172, 485] on icon "button" at bounding box center [1178, 483] width 15 height 15
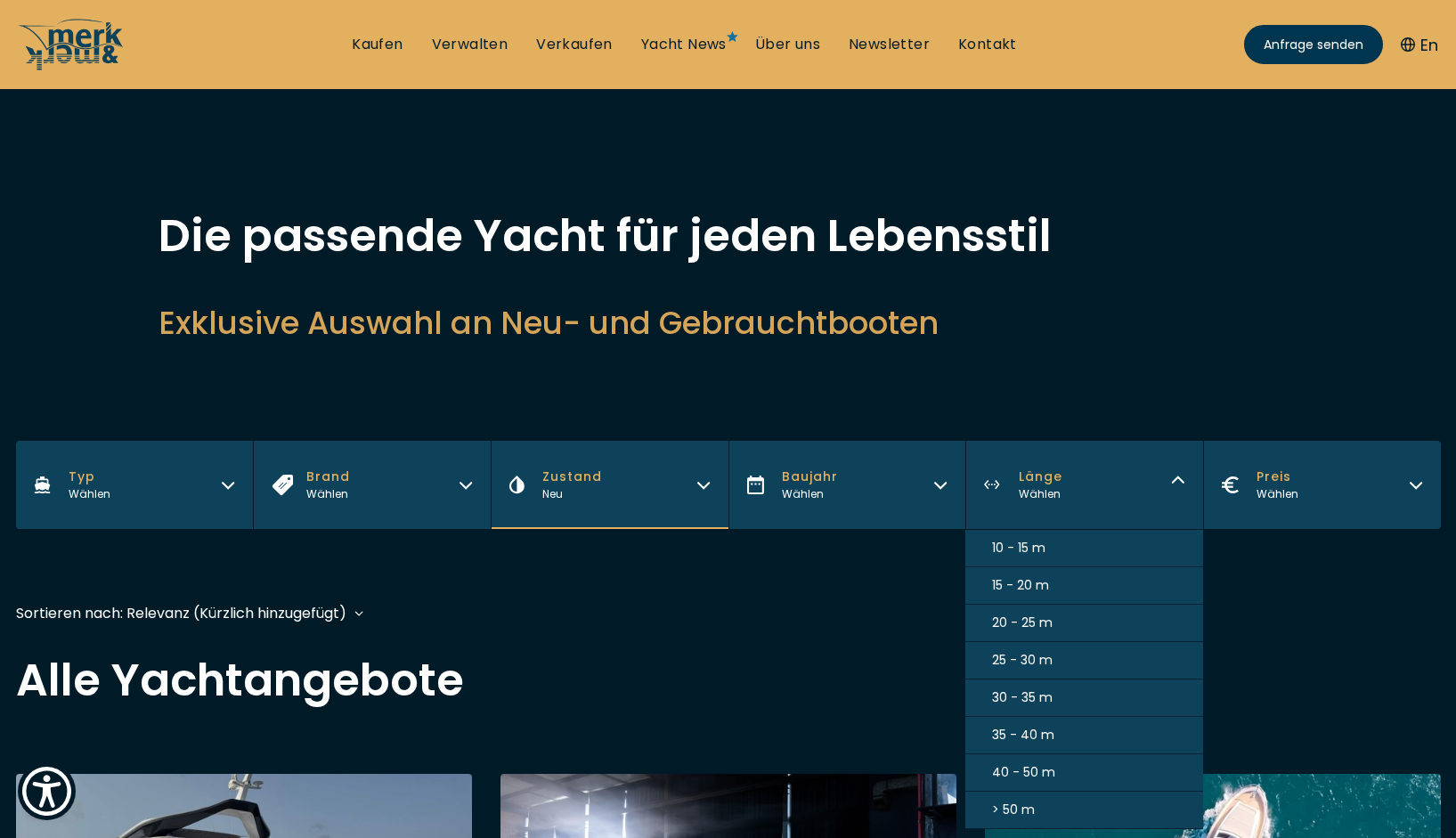
click at [1101, 589] on button "15 - 20 m" at bounding box center [1084, 585] width 237 height 37
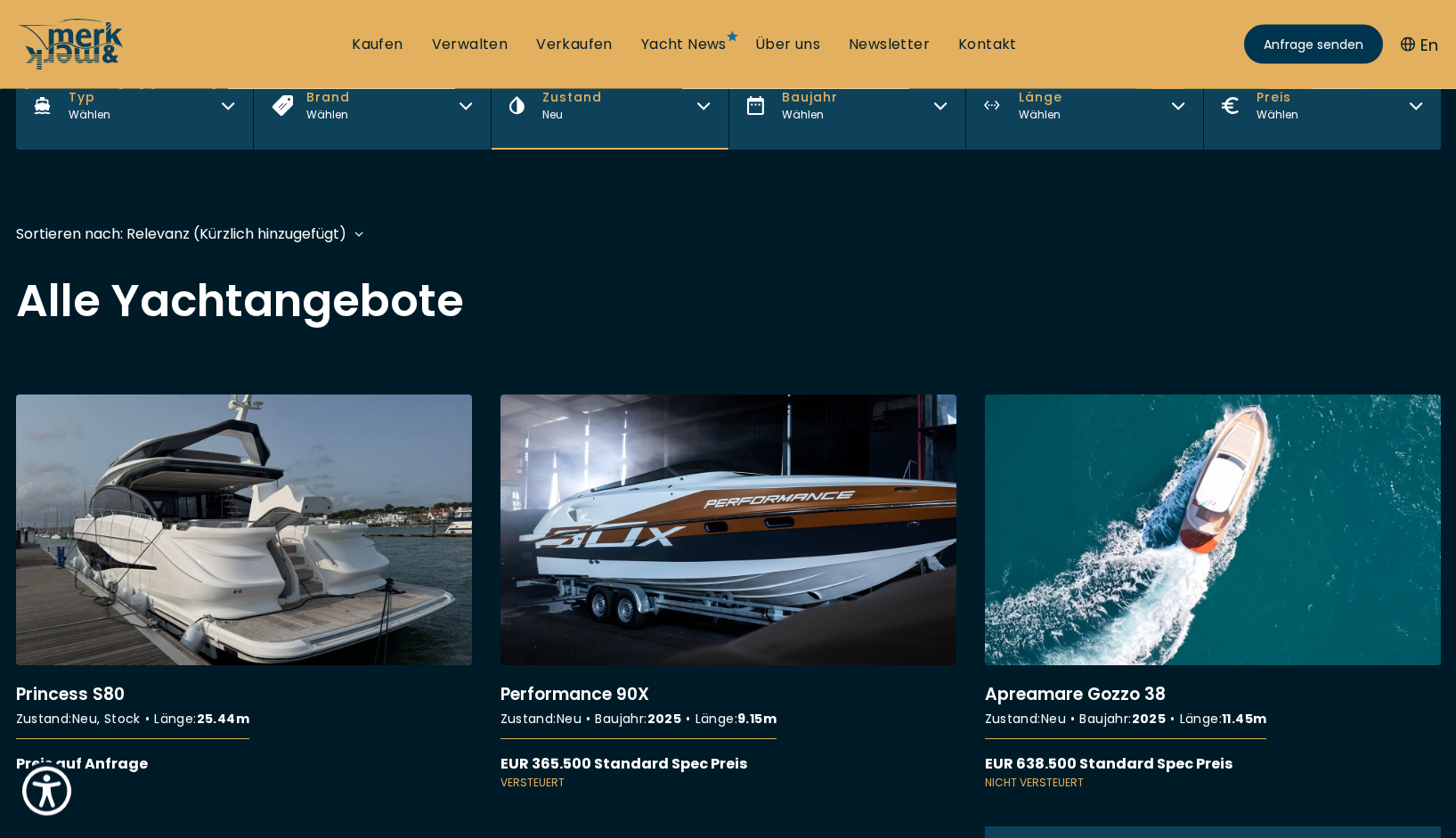
scroll to position [427, 0]
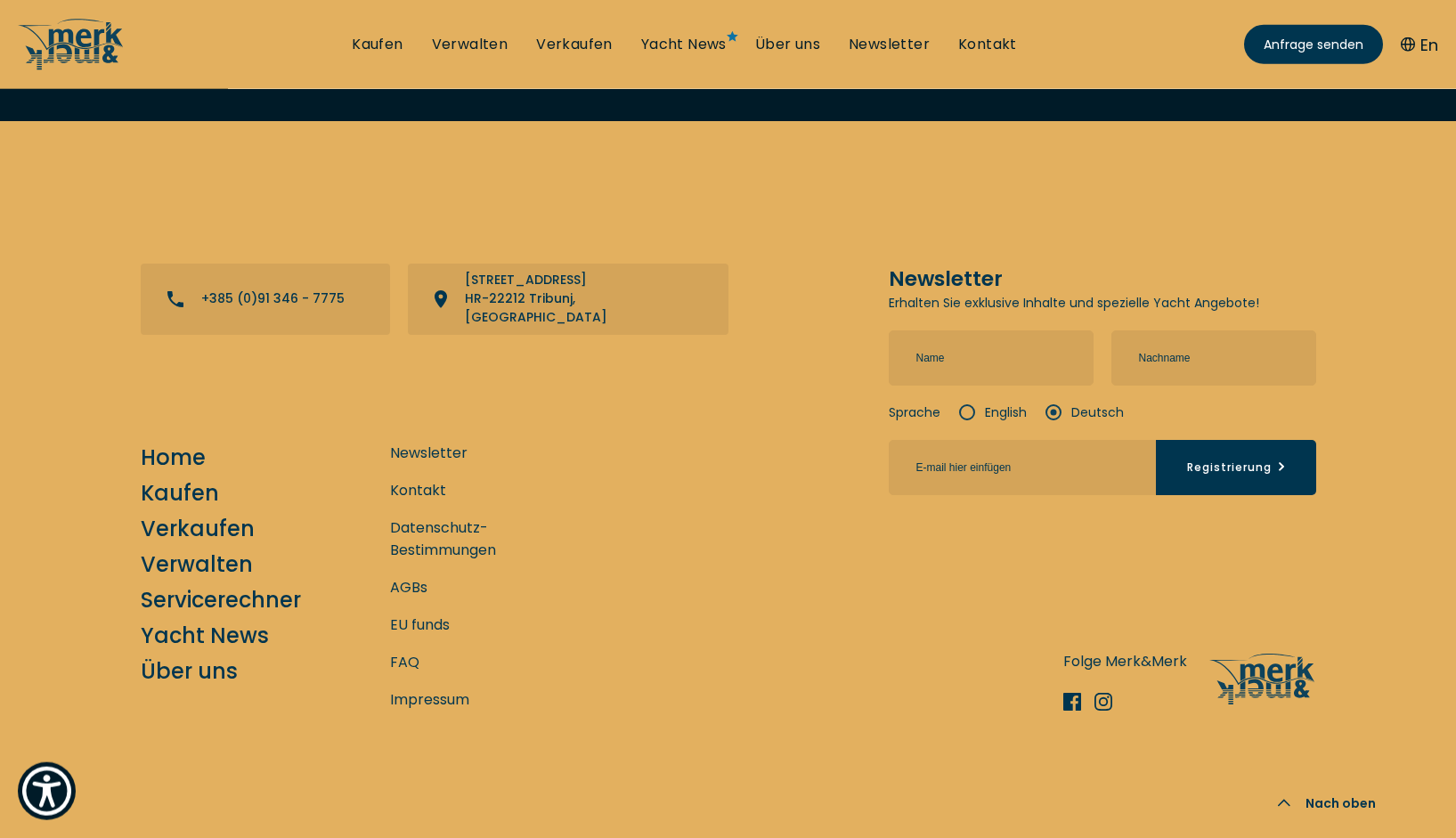
scroll to position [3846, 0]
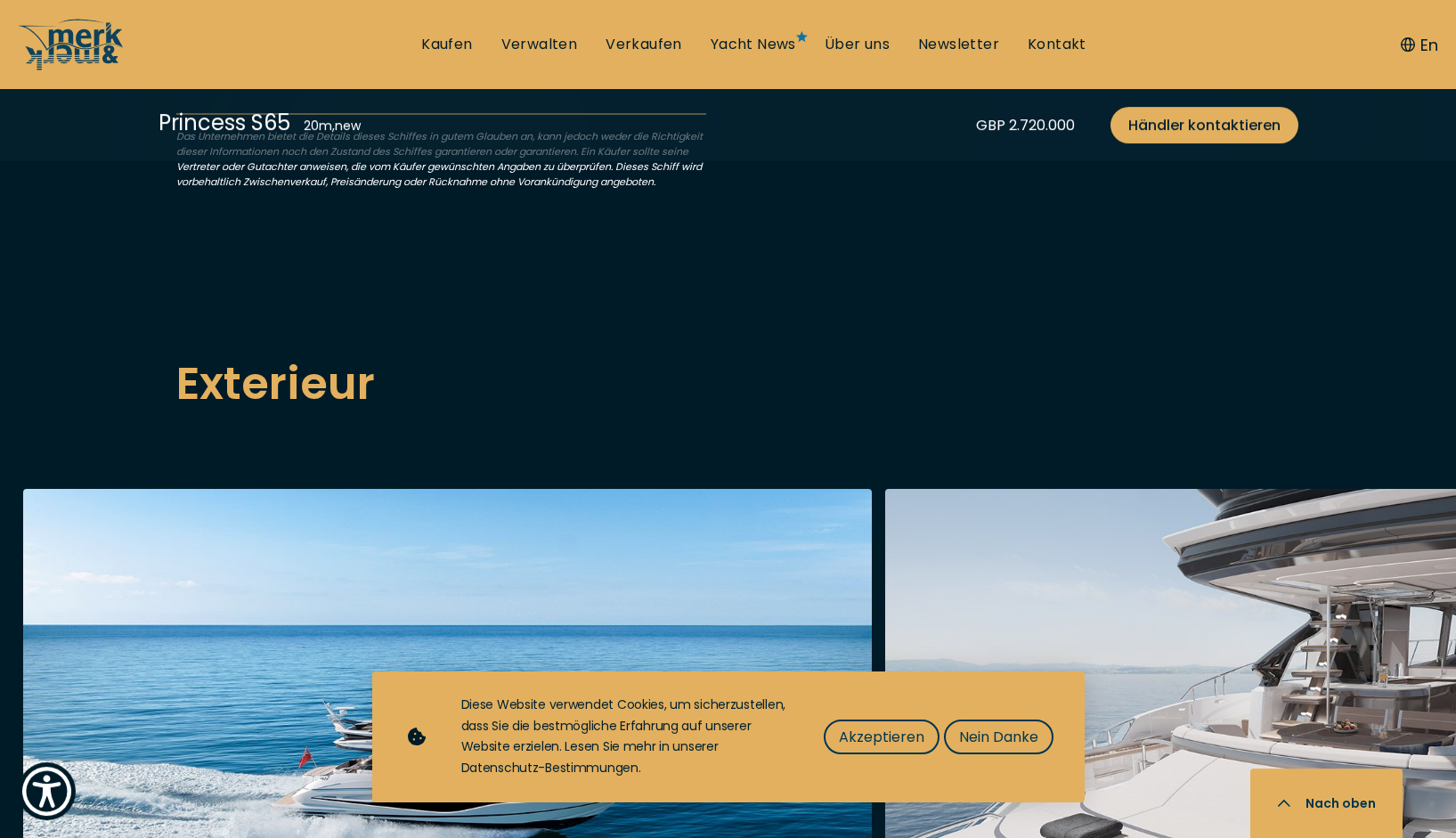
scroll to position [1998, 0]
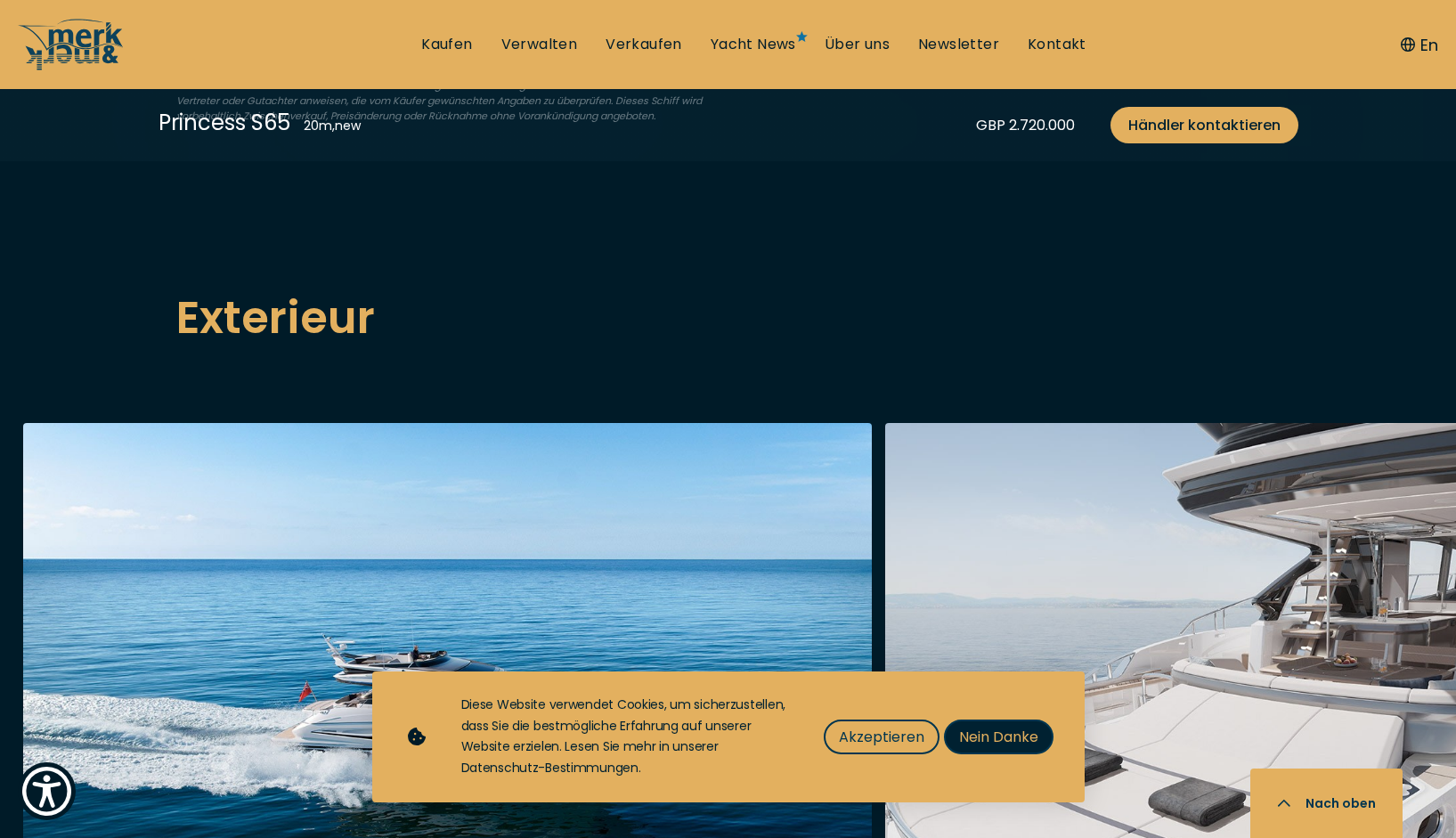
click at [1010, 740] on span "Nein Danke" at bounding box center [999, 737] width 79 height 22
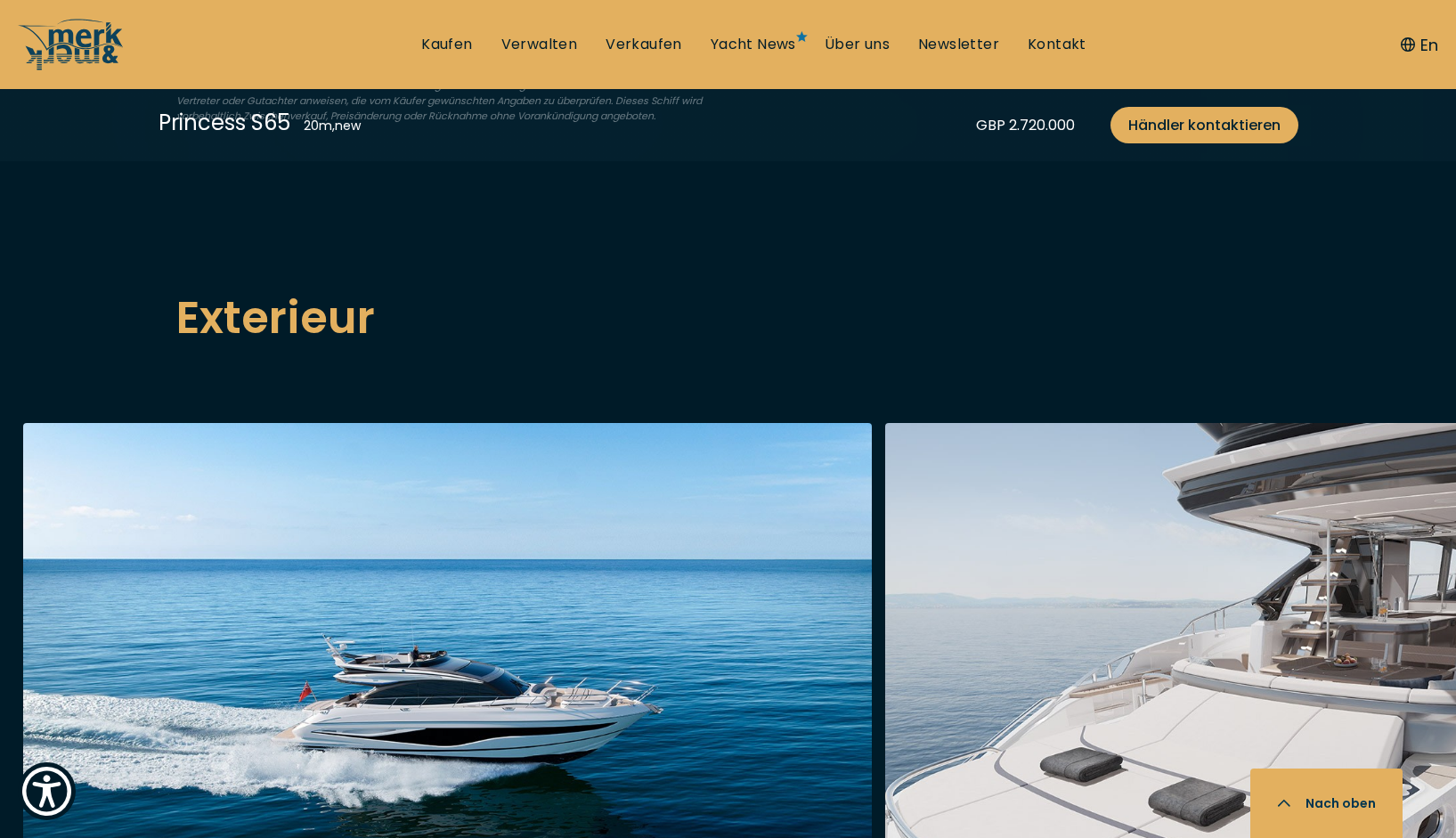
click at [1283, 797] on button "Nach oben" at bounding box center [1326, 803] width 152 height 69
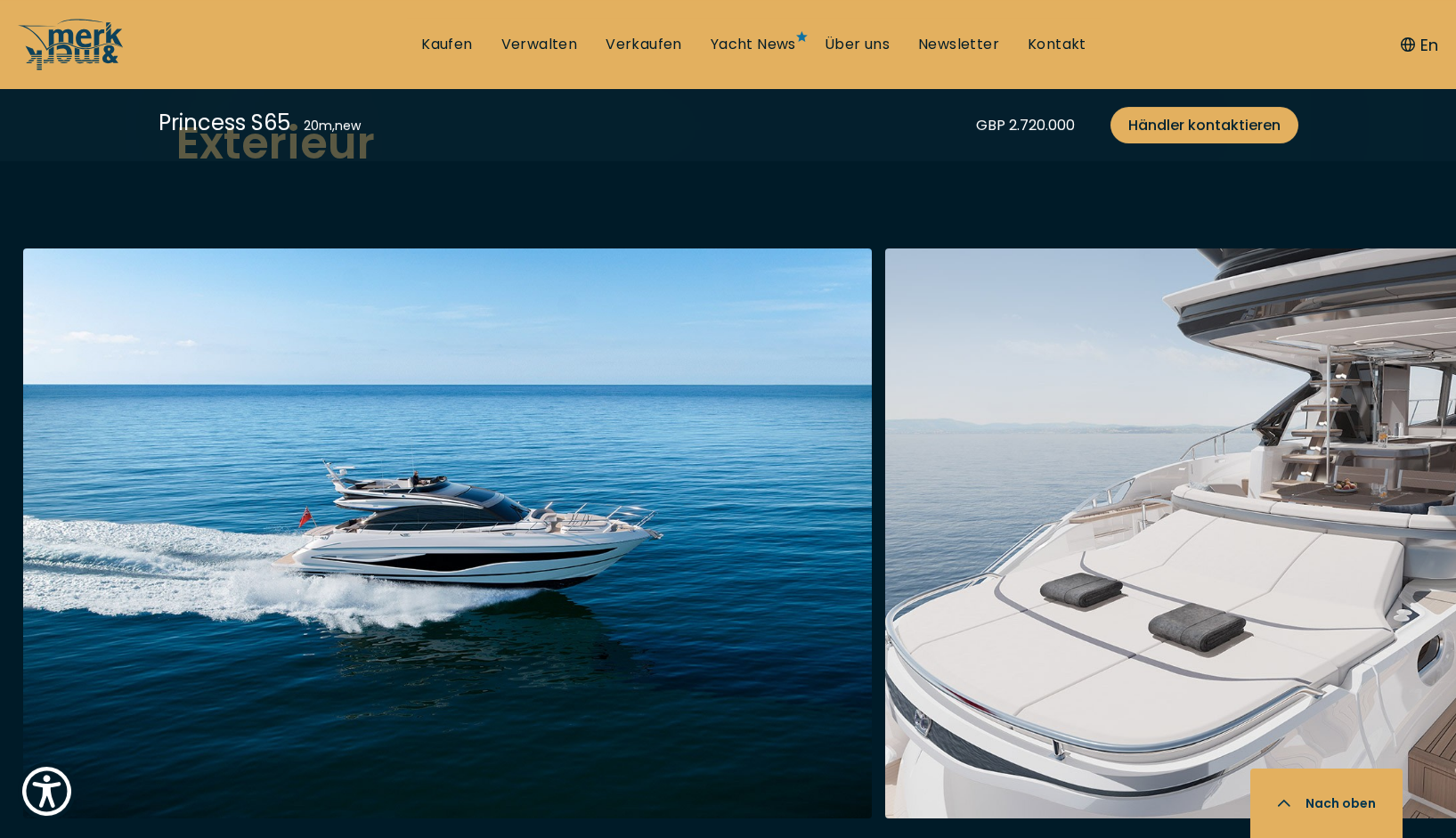
scroll to position [2271, 0]
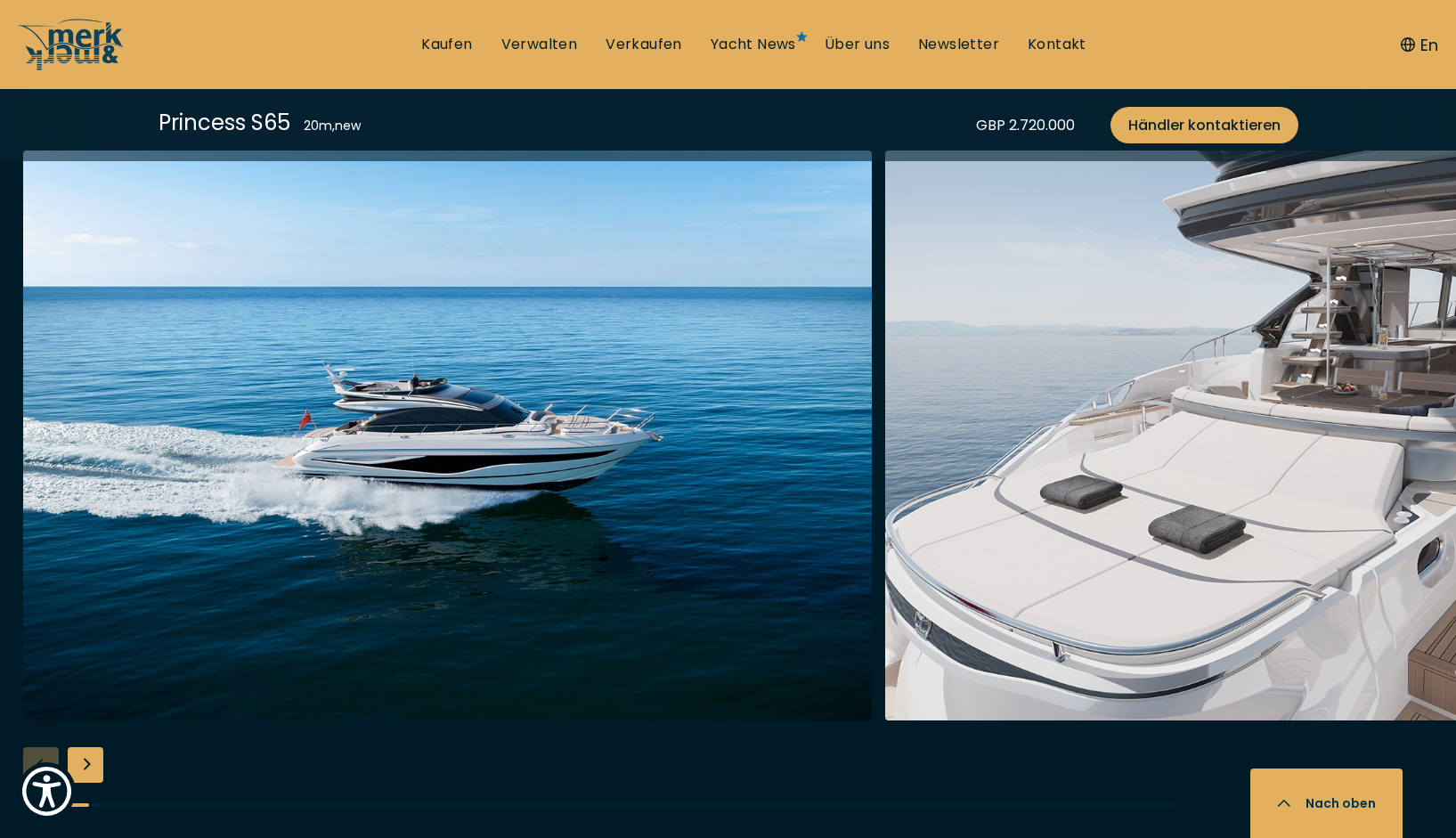
click at [1435, 441] on img "button" at bounding box center [1310, 435] width 849 height 570
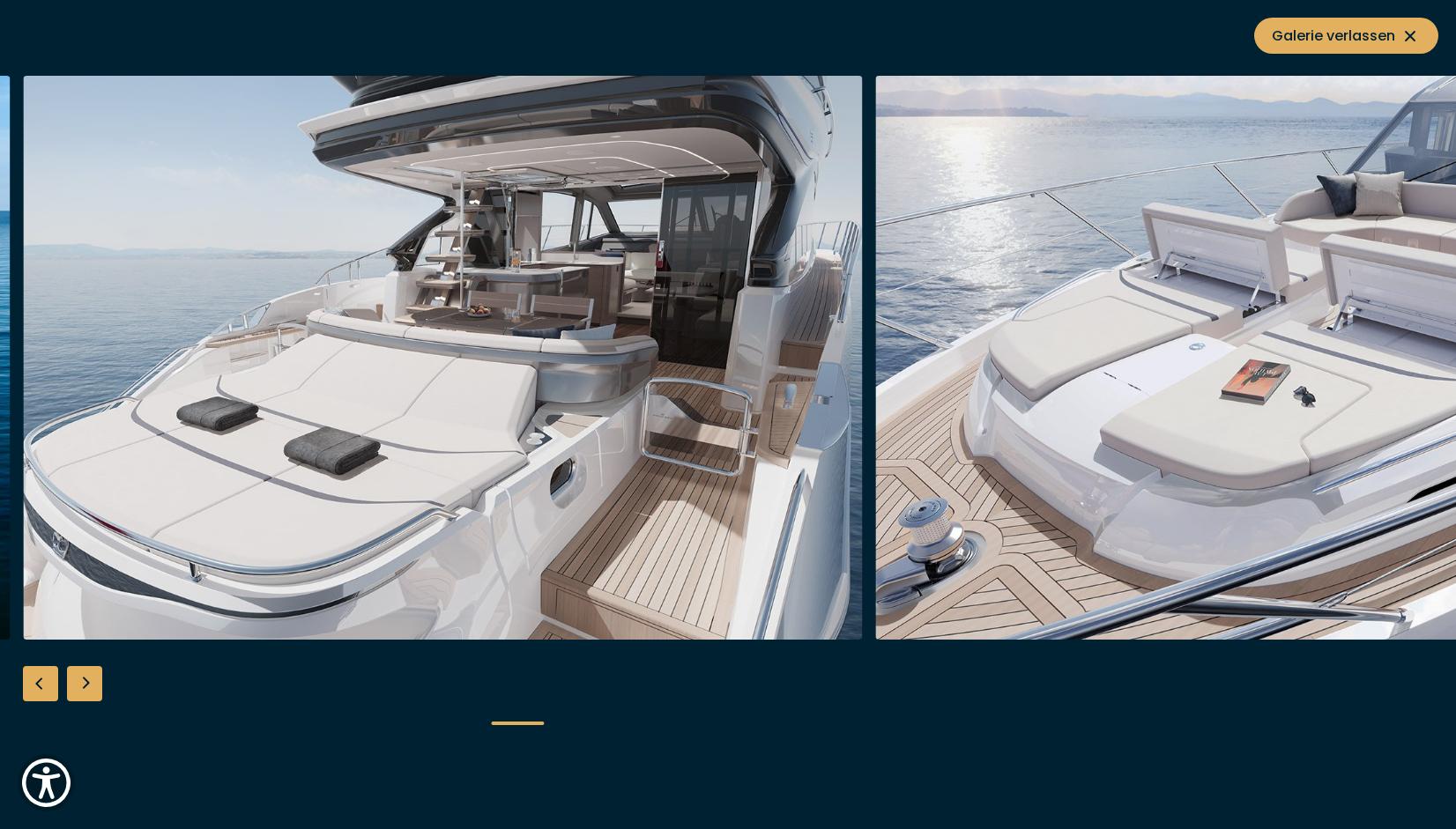
click at [1380, 432] on img "button" at bounding box center [1296, 358] width 840 height 564
click at [83, 685] on div "Next slide" at bounding box center [84, 684] width 35 height 35
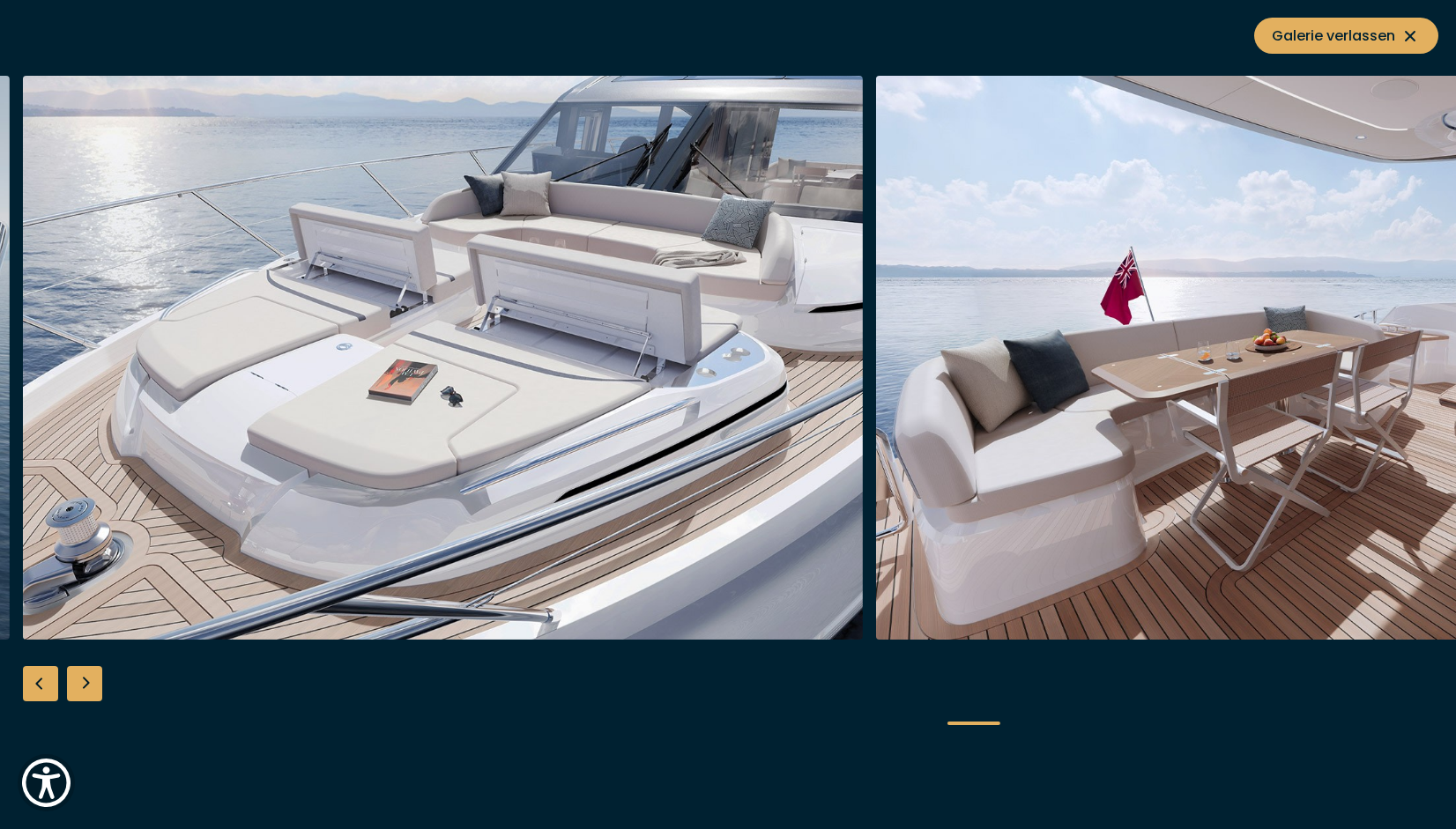
click at [83, 685] on div "Next slide" at bounding box center [84, 684] width 35 height 35
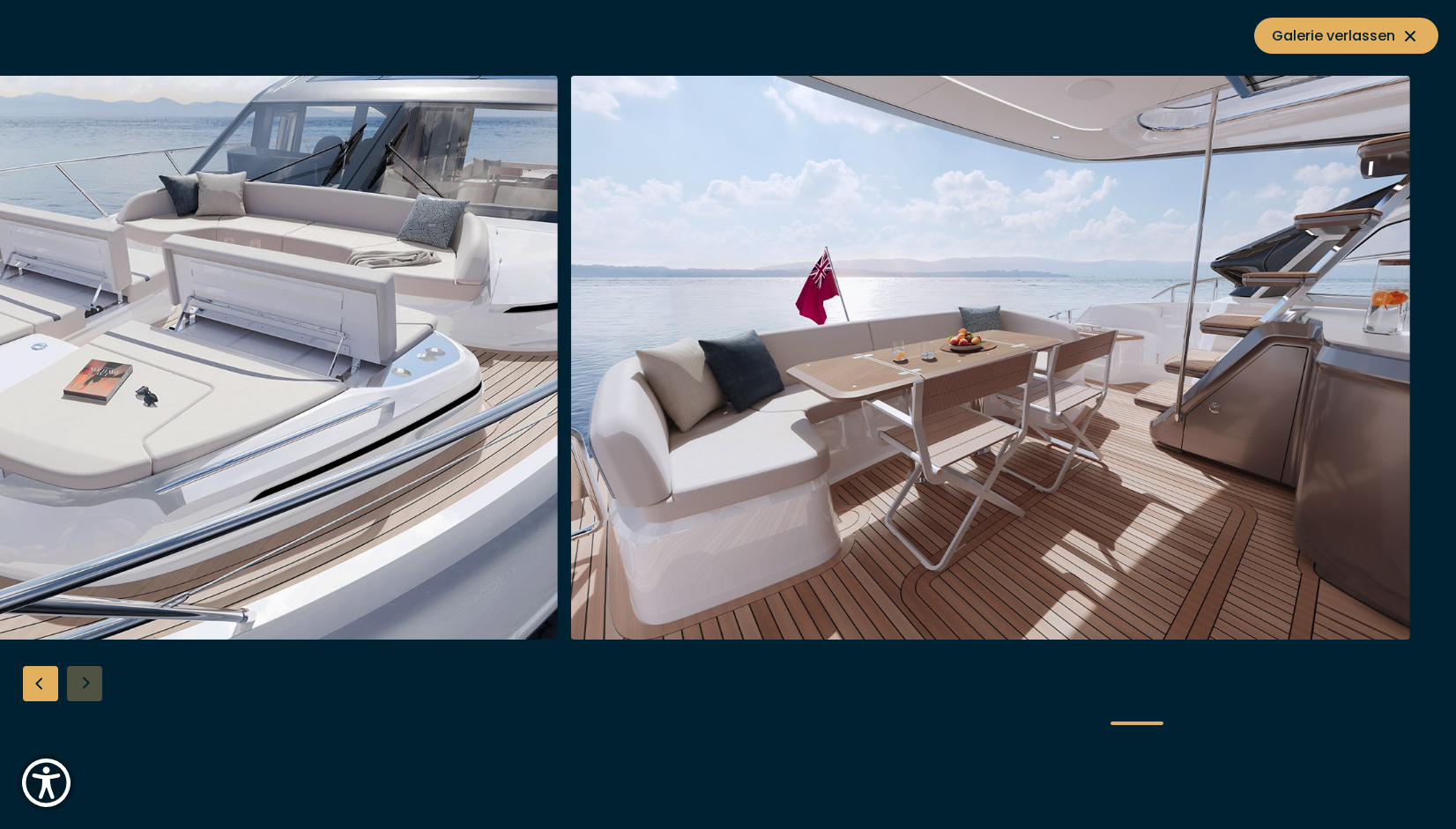
click at [83, 685] on div at bounding box center [728, 414] width 1456 height 678
click at [30, 681] on div "Previous slide" at bounding box center [40, 684] width 35 height 35
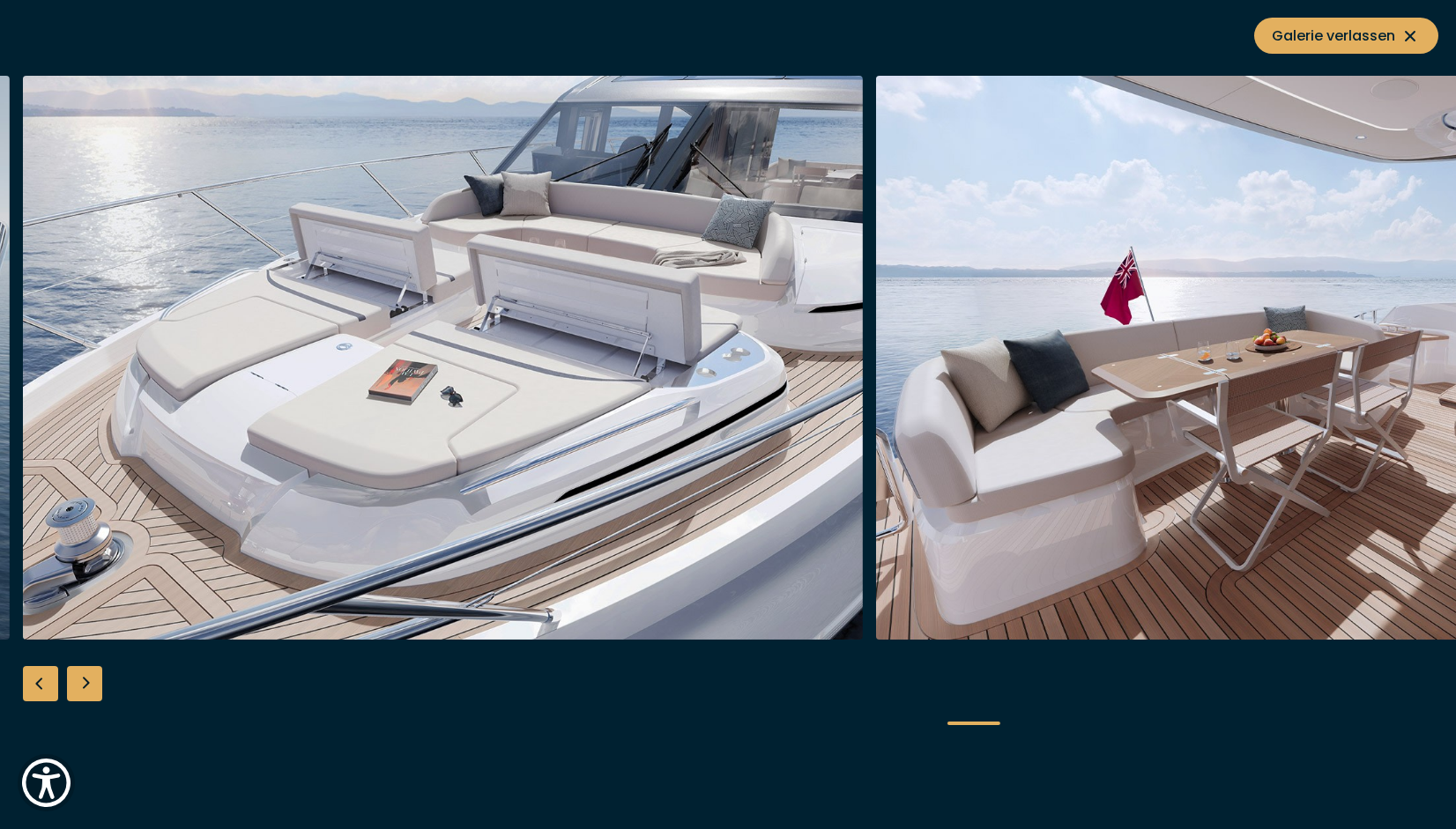
click at [32, 681] on div "Previous slide" at bounding box center [40, 684] width 35 height 35
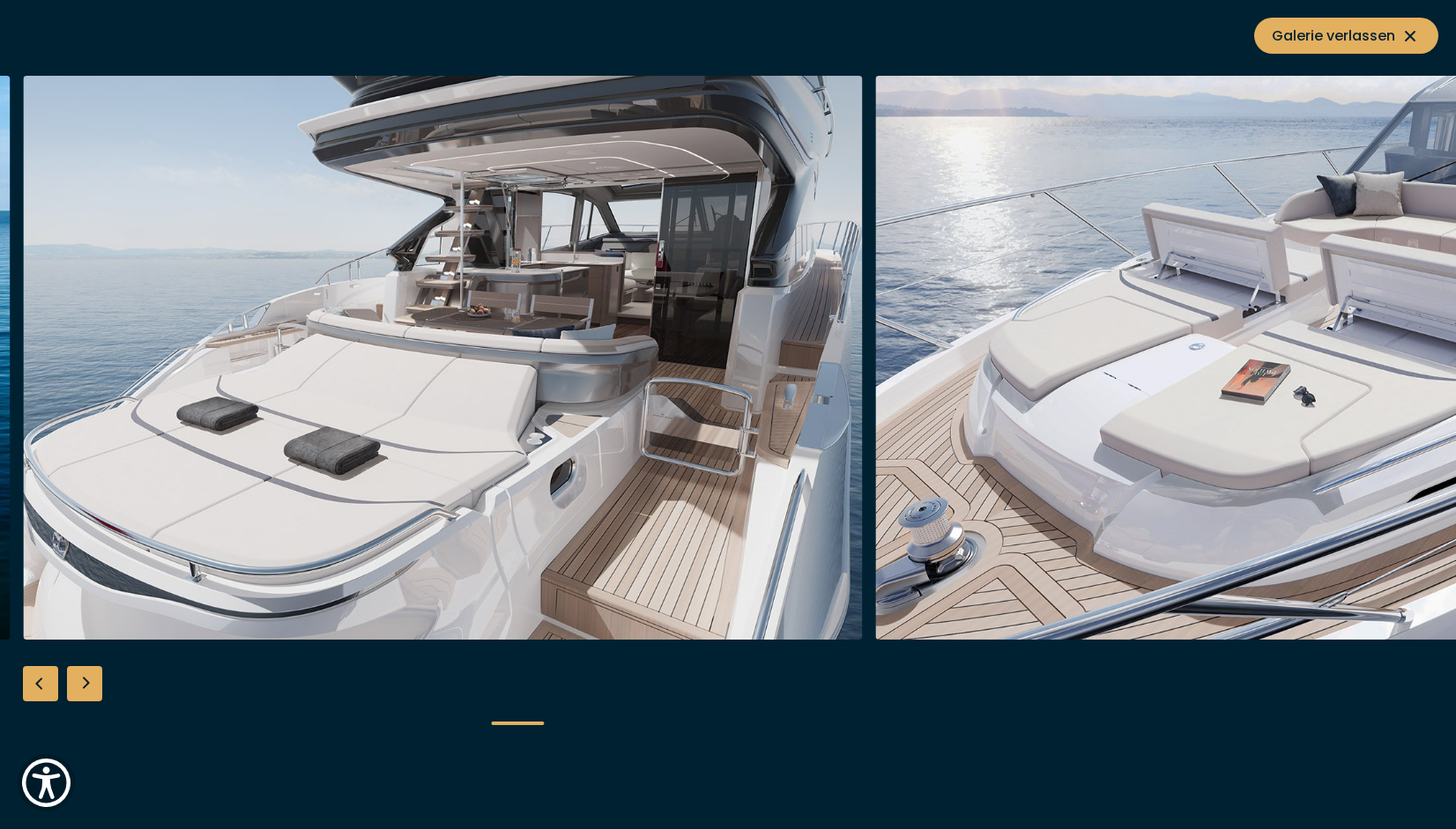
click at [32, 681] on div "Previous slide" at bounding box center [40, 684] width 35 height 35
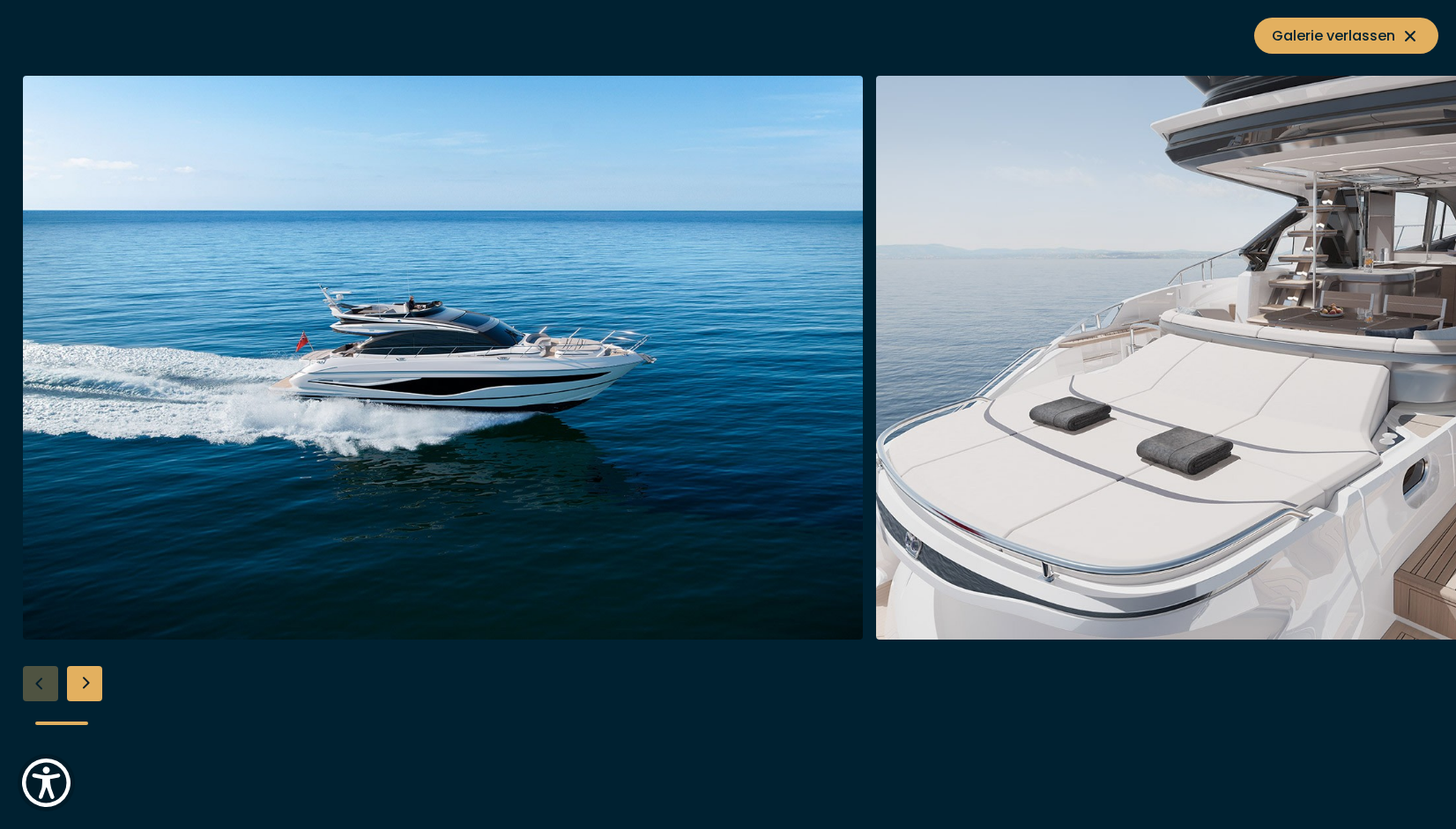
click at [32, 681] on div at bounding box center [728, 414] width 1456 height 678
click at [1420, 33] on icon at bounding box center [1409, 35] width 21 height 21
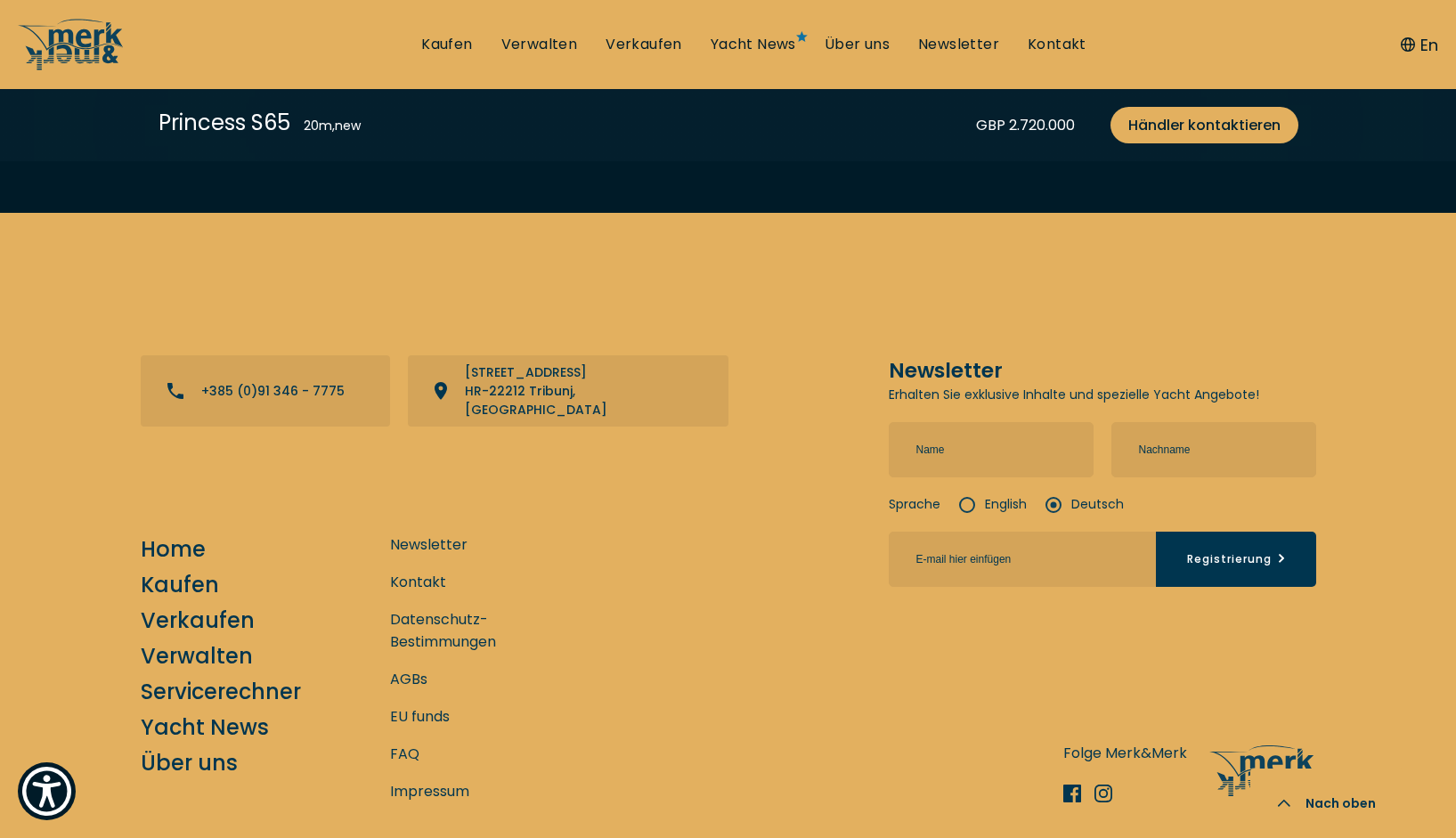
scroll to position [6016, 0]
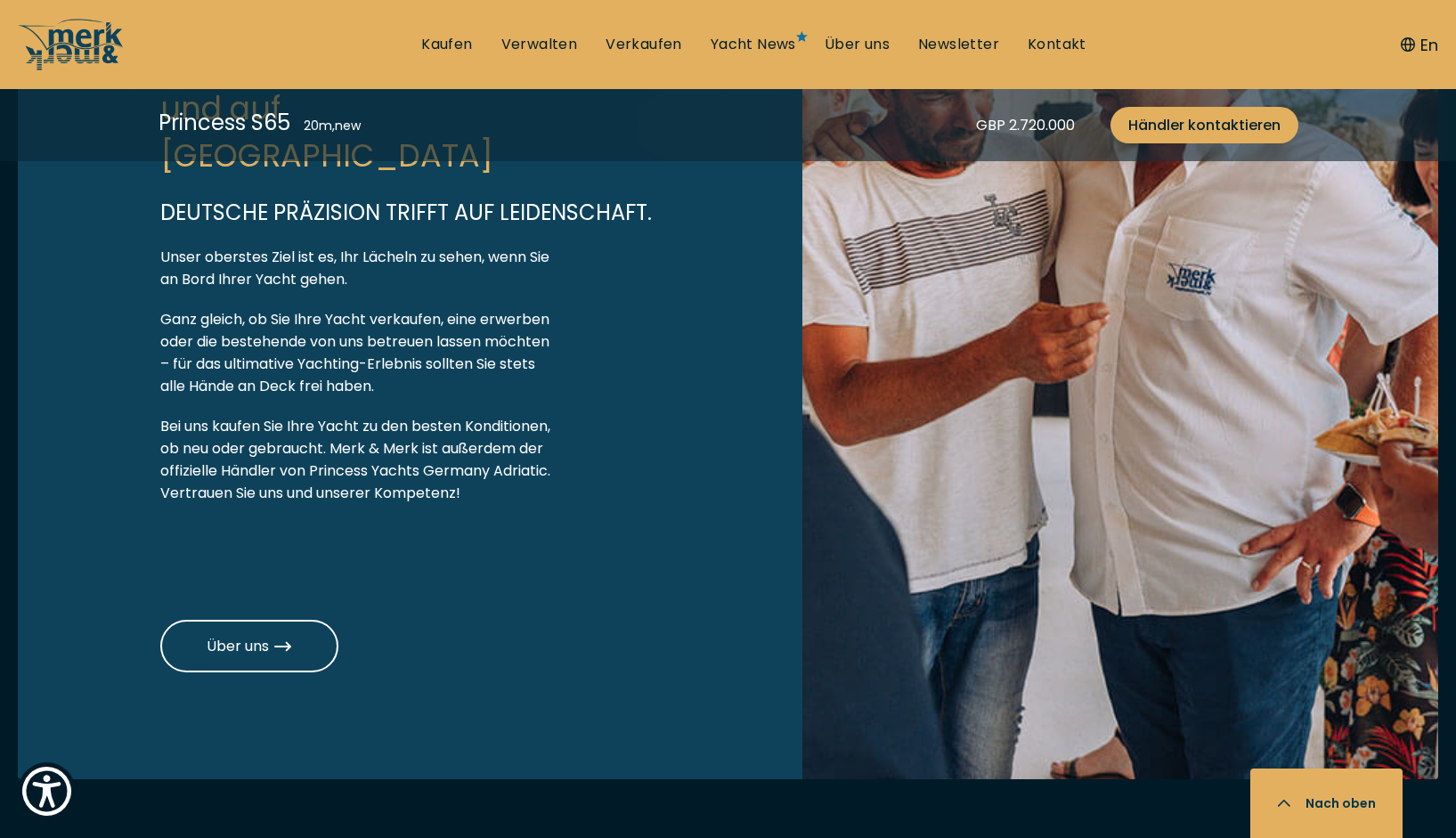
click at [1279, 805] on icon "button" at bounding box center [1284, 802] width 11 height 5
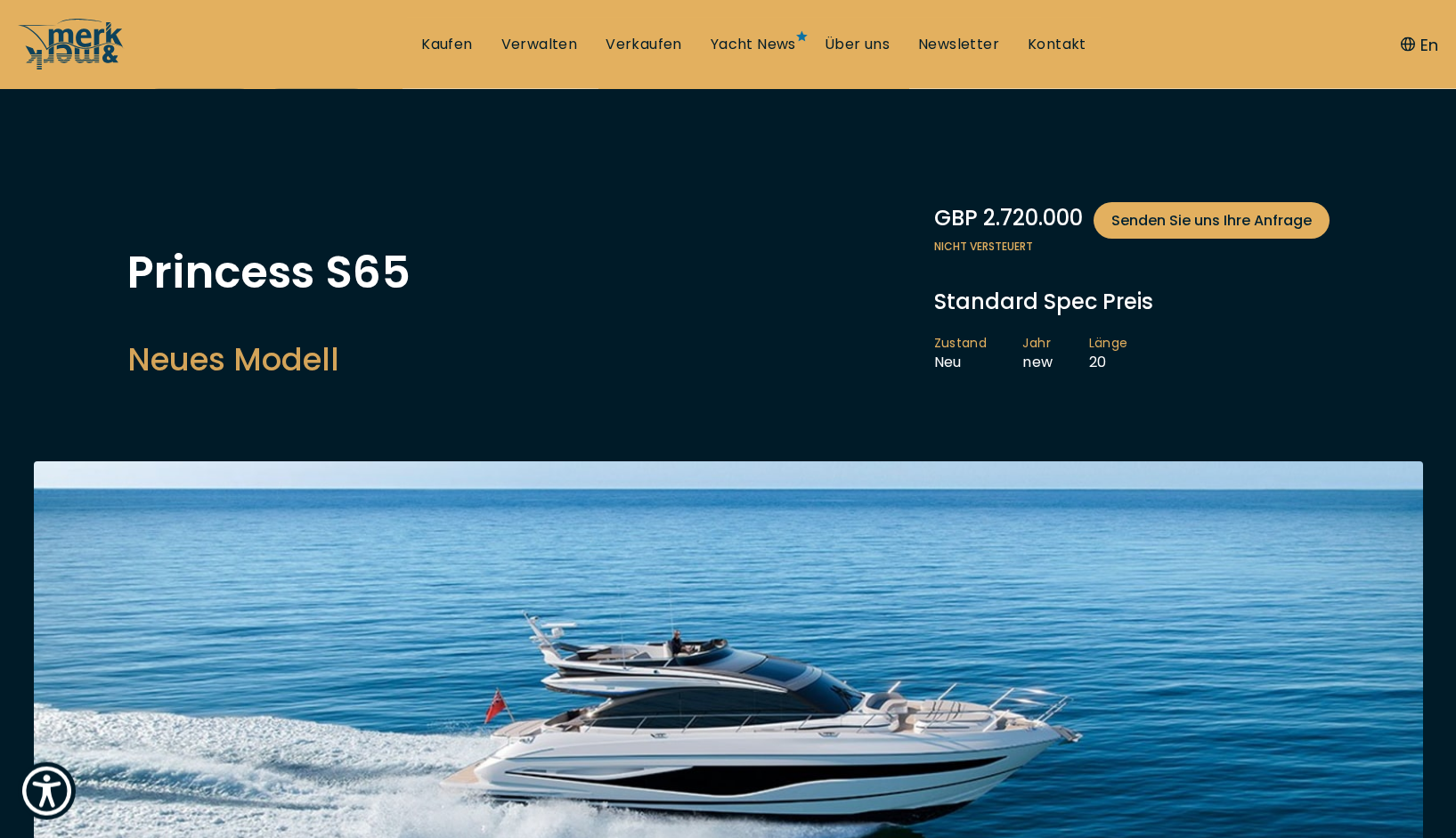
scroll to position [0, 0]
